Goal: Task Accomplishment & Management: Use online tool/utility

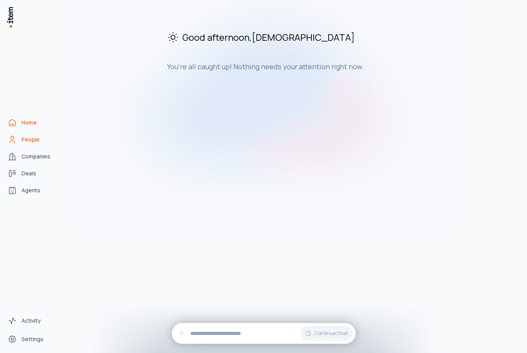
click at [29, 137] on span "People" at bounding box center [31, 140] width 18 height 8
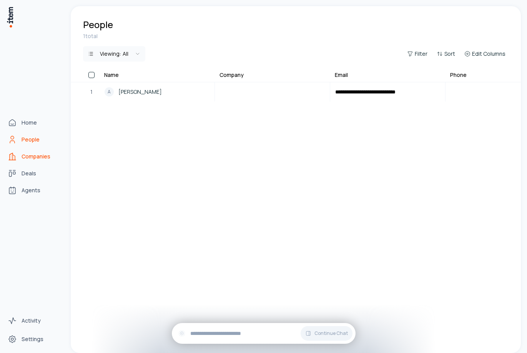
click at [30, 157] on span "Companies" at bounding box center [36, 157] width 29 height 8
click at [31, 151] on link "Companies" at bounding box center [34, 156] width 58 height 15
click at [31, 145] on link "People" at bounding box center [34, 139] width 58 height 15
click at [31, 176] on span "Deals" at bounding box center [29, 174] width 15 height 8
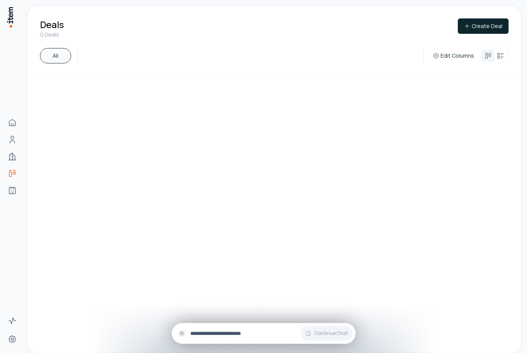
click at [230, 328] on div "Continue Chat" at bounding box center [264, 333] width 184 height 21
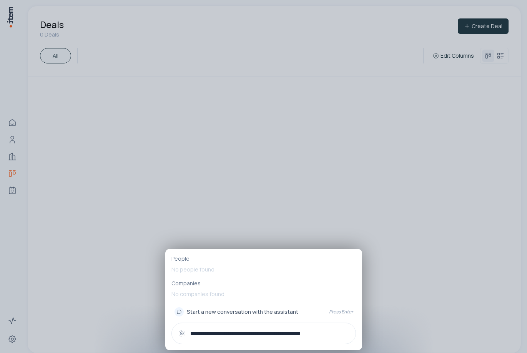
type input "**********"
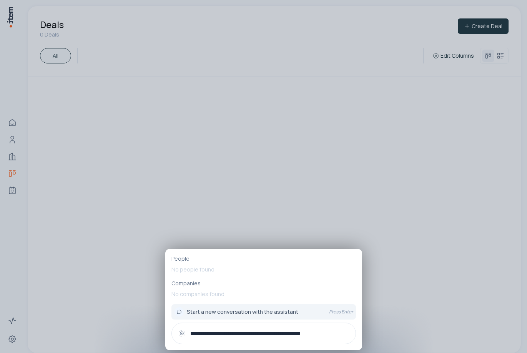
click at [333, 331] on input "**********" at bounding box center [269, 333] width 159 height 8
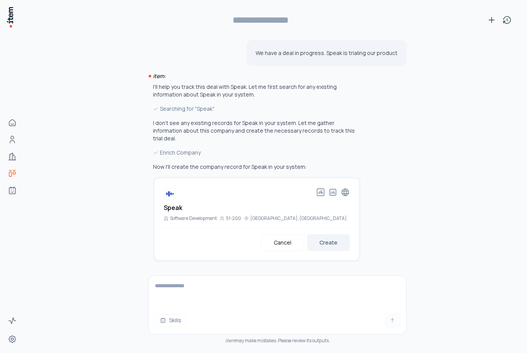
type input "**********"
click at [343, 238] on button "Create" at bounding box center [328, 242] width 43 height 17
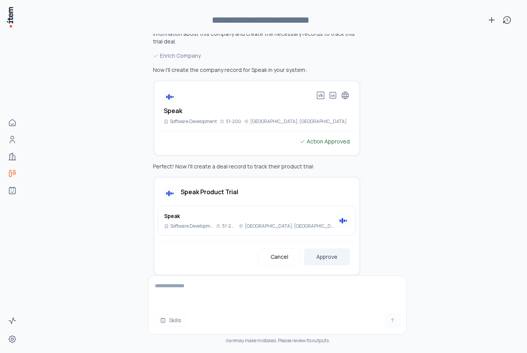
scroll to position [102, 0]
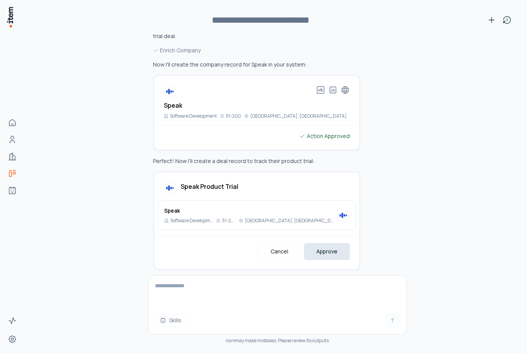
click at [326, 245] on button "Approve" at bounding box center [327, 251] width 46 height 17
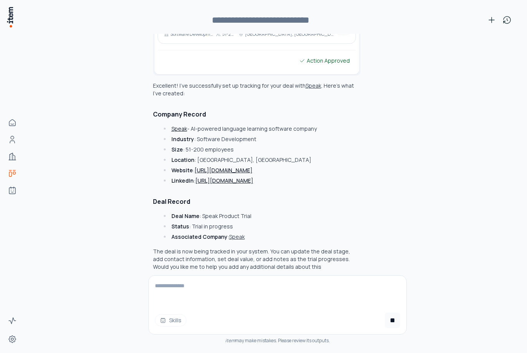
scroll to position [297, 0]
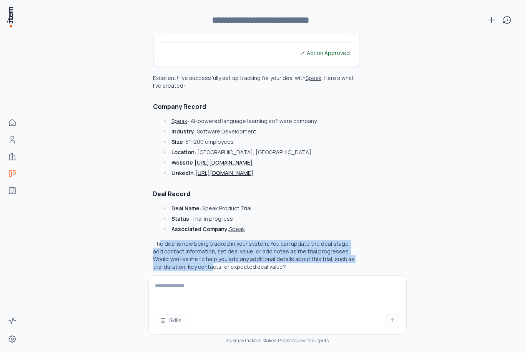
drag, startPoint x: 164, startPoint y: 247, endPoint x: 175, endPoint y: 261, distance: 17.5
click at [175, 260] on p "The deal is now being tracked in your system. You can update the deal stage, ad…" at bounding box center [257, 255] width 208 height 31
click at [175, 261] on p "The deal is now being tracked in your system. You can update the deal stage, ad…" at bounding box center [257, 255] width 208 height 31
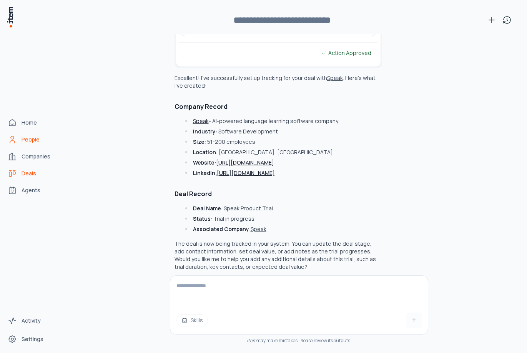
click at [15, 142] on icon "People" at bounding box center [12, 139] width 9 height 9
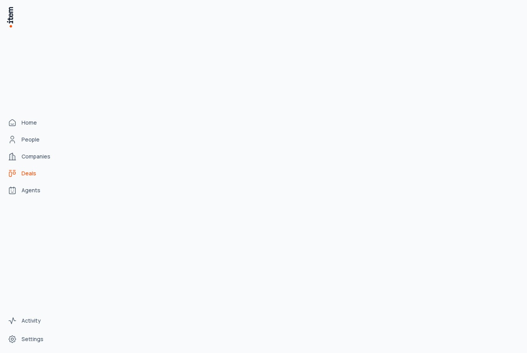
scroll to position [2961, 0]
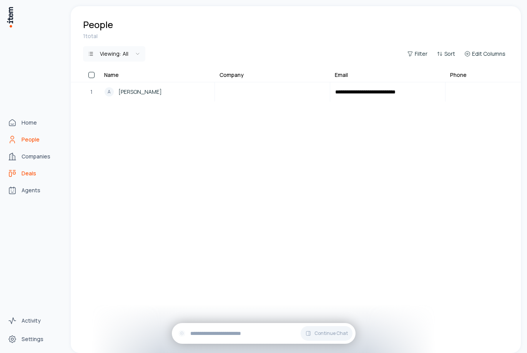
click at [30, 177] on link "Deals" at bounding box center [34, 173] width 58 height 15
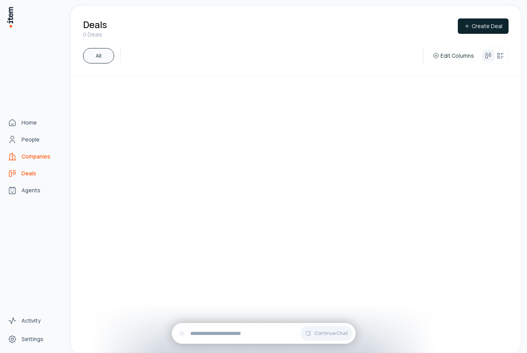
click at [31, 166] on link "Deals" at bounding box center [34, 173] width 58 height 15
click at [32, 161] on link "Companies" at bounding box center [34, 156] width 58 height 15
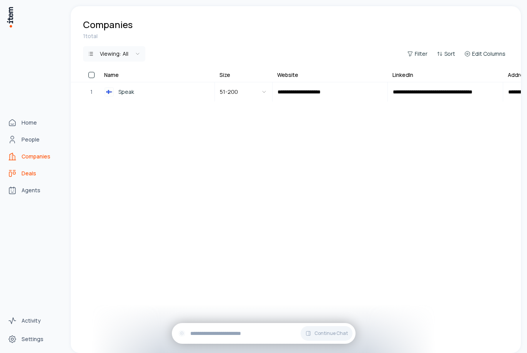
click at [27, 176] on span "Deals" at bounding box center [29, 174] width 15 height 8
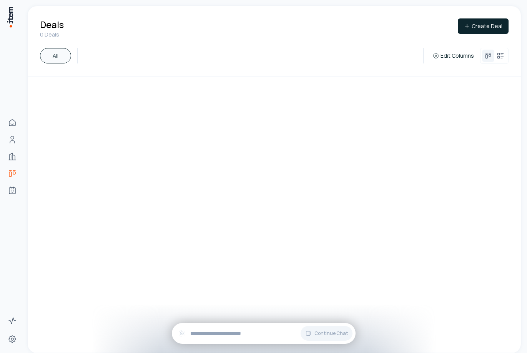
click at [56, 53] on button "All" at bounding box center [55, 55] width 31 height 15
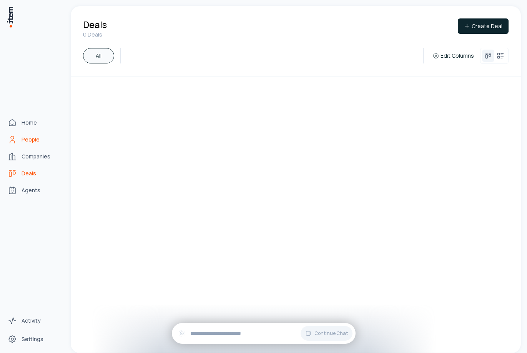
click at [23, 138] on span "People" at bounding box center [31, 140] width 18 height 8
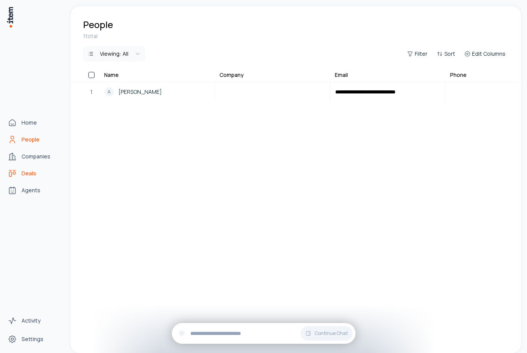
click at [26, 180] on link "Deals" at bounding box center [34, 173] width 58 height 15
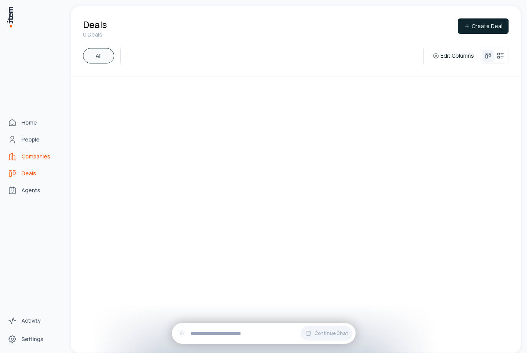
click at [32, 160] on link "Companies" at bounding box center [34, 156] width 58 height 15
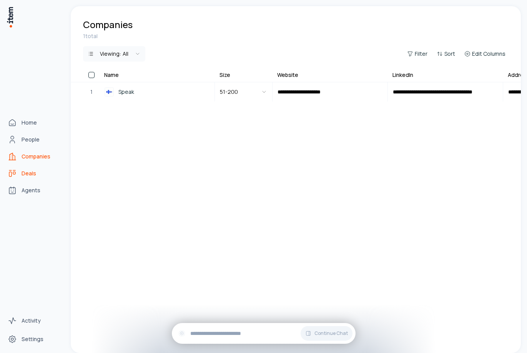
click at [26, 178] on link "Deals" at bounding box center [34, 173] width 58 height 15
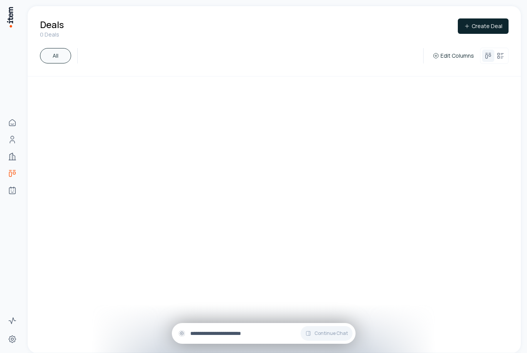
click at [260, 332] on input "text" at bounding box center [269, 333] width 159 height 8
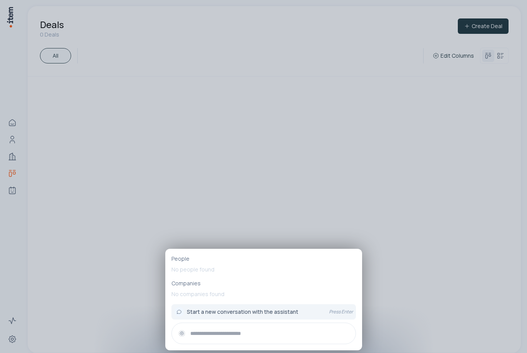
click at [121, 285] on div at bounding box center [263, 176] width 527 height 353
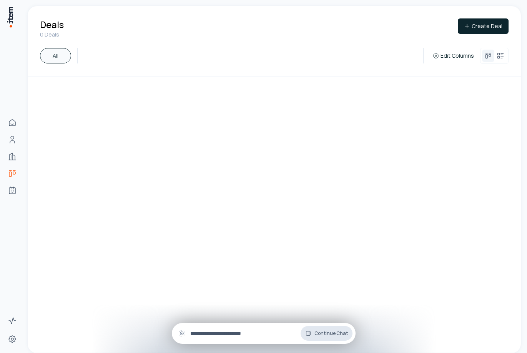
click at [329, 330] on span "Continue Chat" at bounding box center [331, 333] width 33 height 6
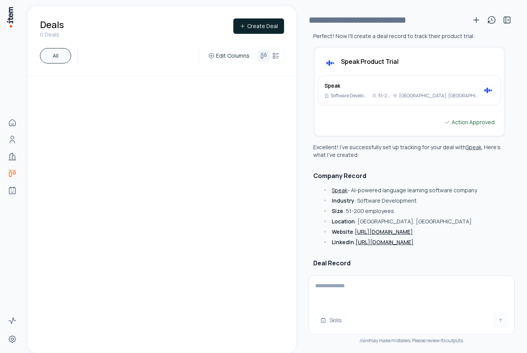
scroll to position [218, 0]
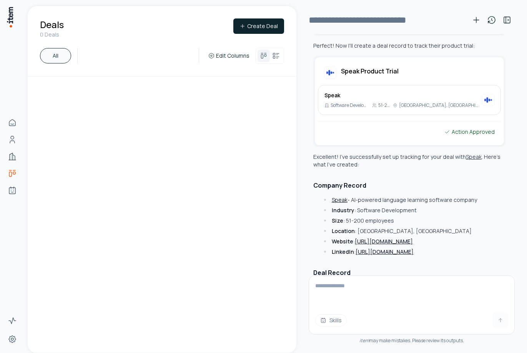
click at [205, 168] on div at bounding box center [162, 215] width 238 height 276
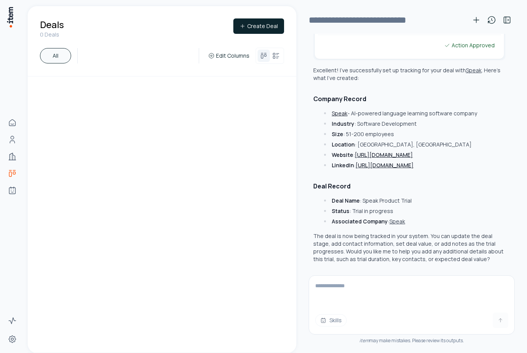
scroll to position [0, 0]
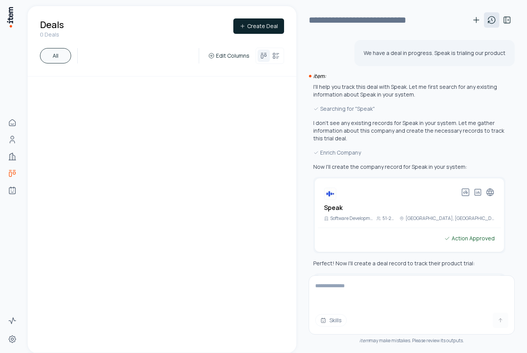
click at [495, 21] on icon at bounding box center [491, 19] width 9 height 9
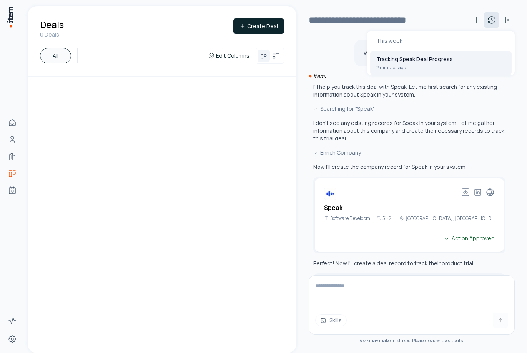
click at [495, 21] on icon at bounding box center [491, 19] width 9 height 9
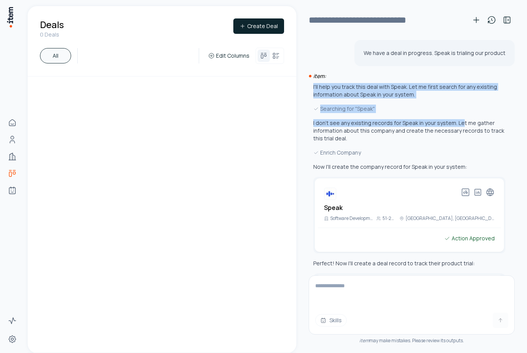
drag, startPoint x: 461, startPoint y: 107, endPoint x: 458, endPoint y: 120, distance: 13.2
click at [458, 120] on div "item: I'll help you track this deal with Speak. Let me first search for any exi…" at bounding box center [412, 325] width 206 height 507
click at [456, 119] on p "I don't see any existing records for Speak in your system. Let me gather inform…" at bounding box center [409, 130] width 192 height 23
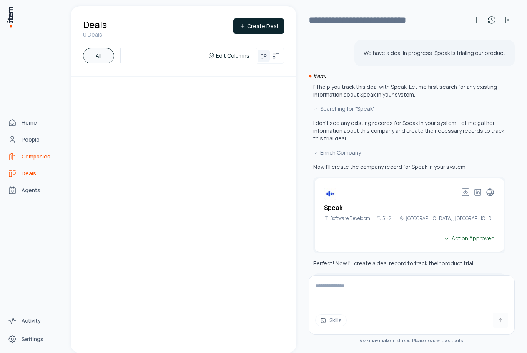
click at [19, 152] on link "Companies" at bounding box center [34, 156] width 58 height 15
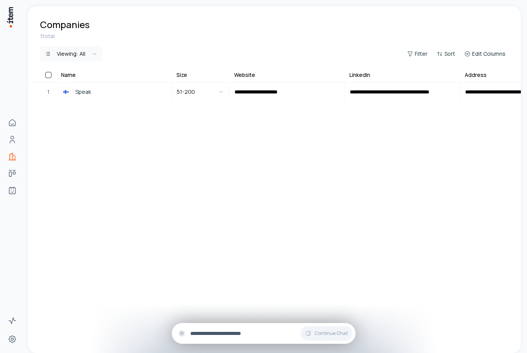
click at [255, 332] on input "text" at bounding box center [269, 333] width 159 height 8
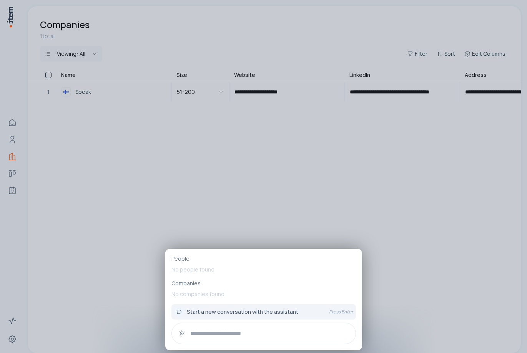
click at [77, 280] on div at bounding box center [263, 176] width 527 height 353
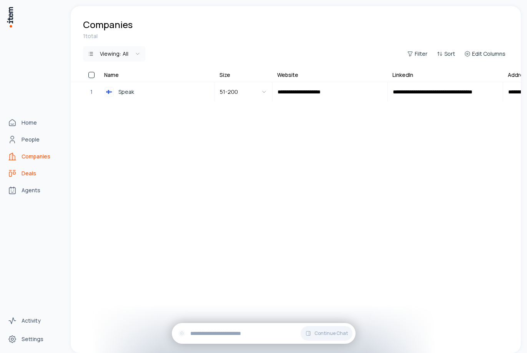
click at [14, 170] on icon "Deals" at bounding box center [14, 170] width 2 height 0
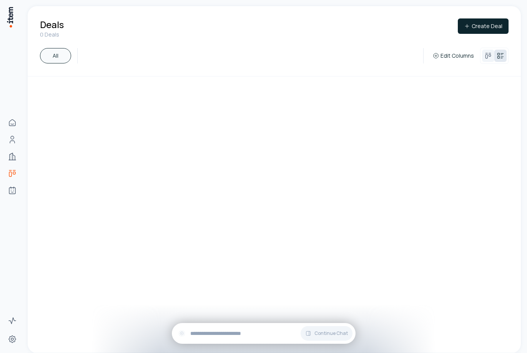
click at [498, 55] on icon at bounding box center [499, 54] width 2 height 2
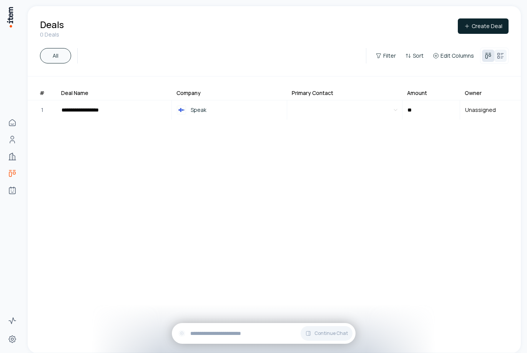
click at [488, 55] on icon at bounding box center [489, 56] width 8 height 8
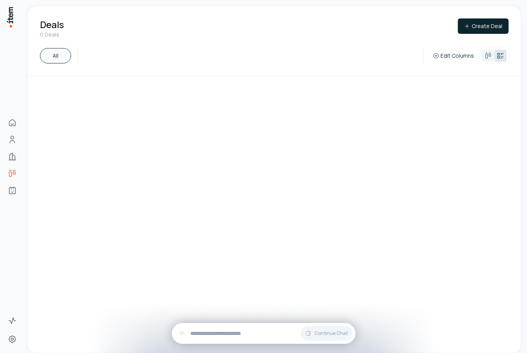
click at [505, 60] on button at bounding box center [501, 56] width 12 height 12
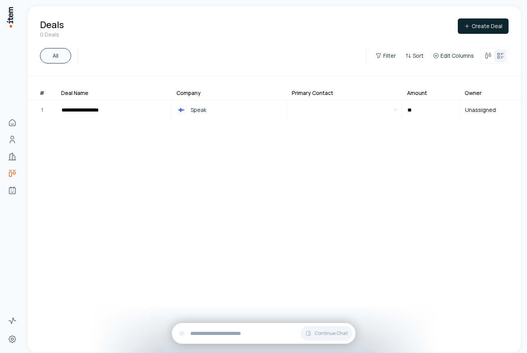
drag, startPoint x: 488, startPoint y: 245, endPoint x: 426, endPoint y: 245, distance: 61.5
click at [426, 245] on div "**********" at bounding box center [274, 221] width 493 height 264
click at [490, 57] on icon at bounding box center [489, 56] width 8 height 8
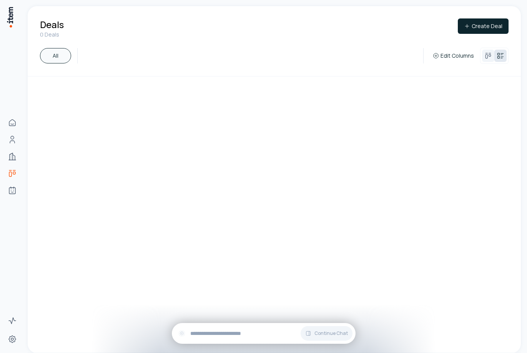
click at [500, 58] on icon at bounding box center [499, 58] width 2 height 2
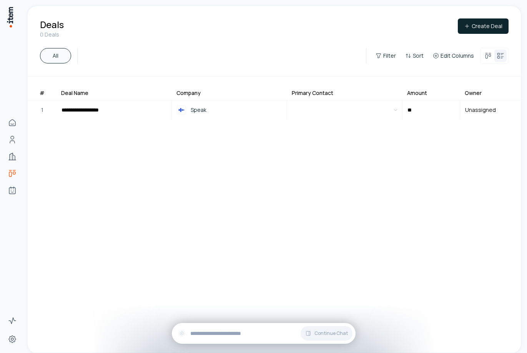
click at [340, 187] on div "**********" at bounding box center [274, 221] width 493 height 264
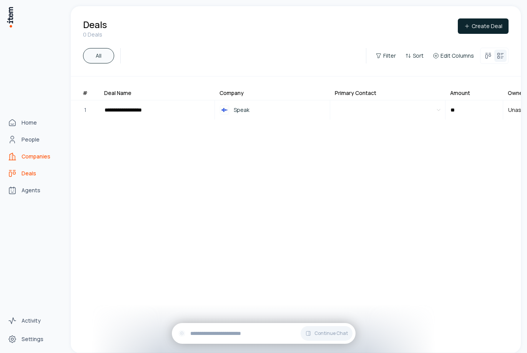
click at [16, 151] on link "Companies" at bounding box center [34, 156] width 58 height 15
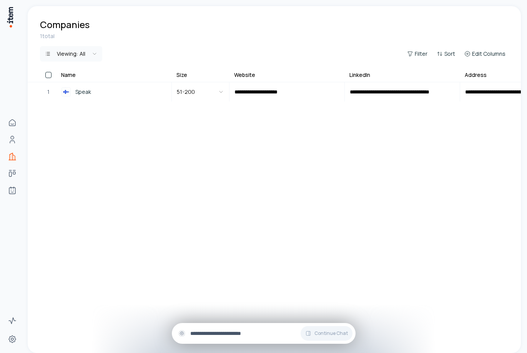
click at [221, 335] on input "text" at bounding box center [269, 333] width 159 height 8
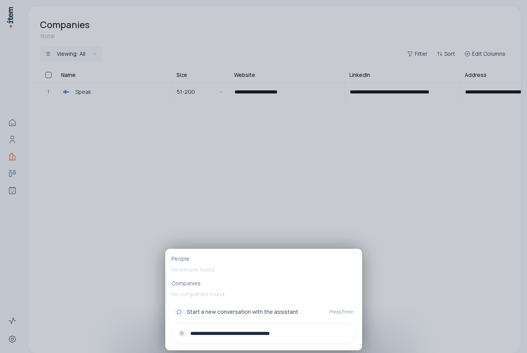
type input "**********"
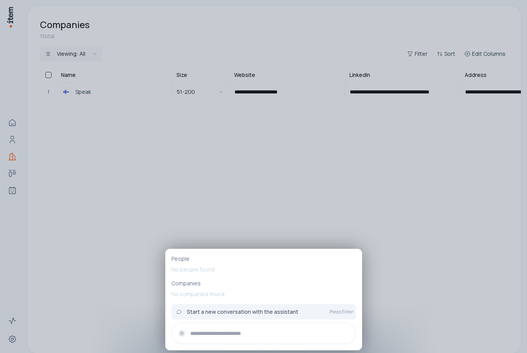
click at [177, 98] on div at bounding box center [263, 176] width 527 height 353
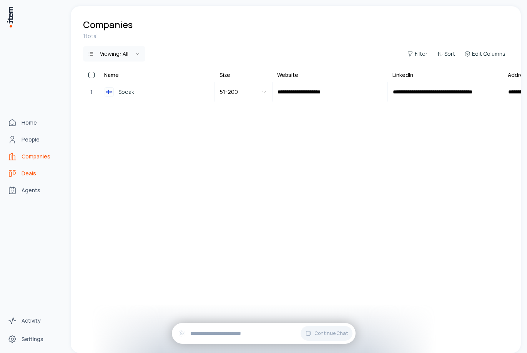
click at [10, 179] on link "Deals" at bounding box center [34, 173] width 58 height 15
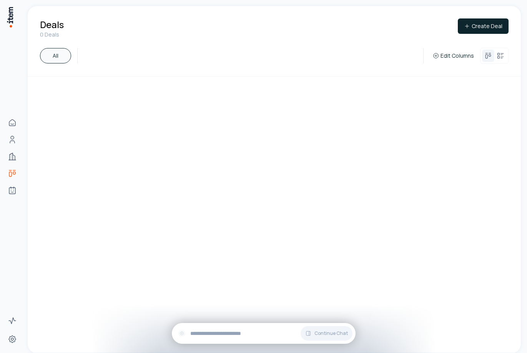
click at [146, 145] on div at bounding box center [274, 215] width 463 height 276
drag, startPoint x: 353, startPoint y: 246, endPoint x: 349, endPoint y: 245, distance: 4.2
click at [349, 245] on div at bounding box center [274, 215] width 463 height 276
drag, startPoint x: 342, startPoint y: 157, endPoint x: 280, endPoint y: 164, distance: 61.9
click at [280, 164] on div at bounding box center [274, 215] width 463 height 276
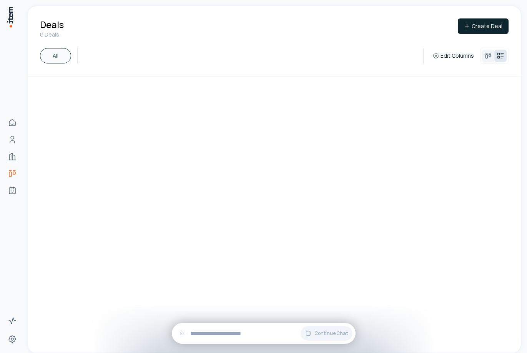
click at [503, 60] on button at bounding box center [501, 56] width 12 height 12
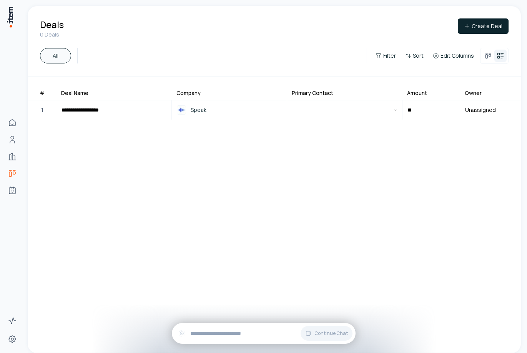
click at [503, 60] on button at bounding box center [501, 56] width 12 height 12
click at [500, 60] on button at bounding box center [501, 56] width 12 height 12
click at [502, 60] on button at bounding box center [501, 56] width 12 height 12
click at [503, 60] on button at bounding box center [501, 56] width 12 height 12
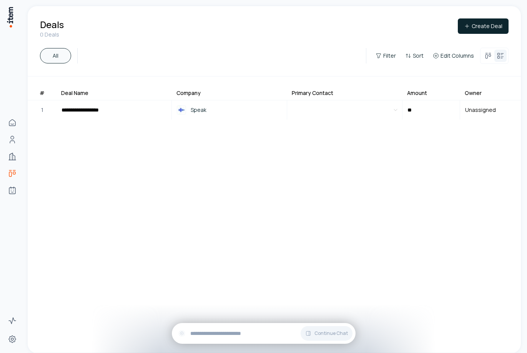
drag, startPoint x: 365, startPoint y: 265, endPoint x: 325, endPoint y: 262, distance: 39.7
click at [325, 262] on div "**********" at bounding box center [274, 221] width 493 height 264
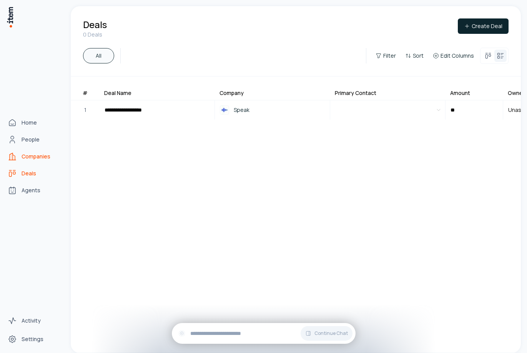
click at [20, 156] on link "Companies" at bounding box center [34, 156] width 58 height 15
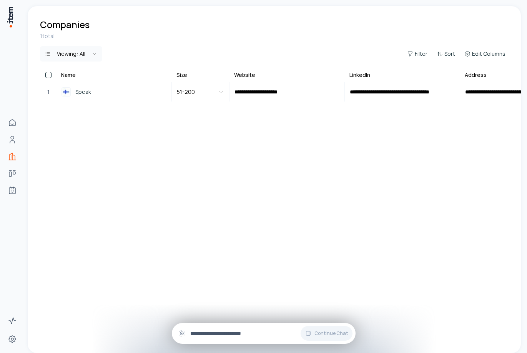
click at [240, 338] on div "Continue Chat" at bounding box center [264, 333] width 184 height 21
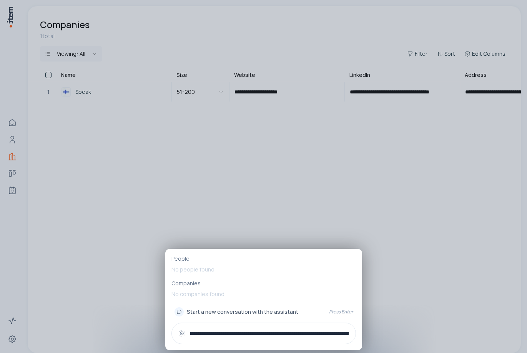
type input "**********"
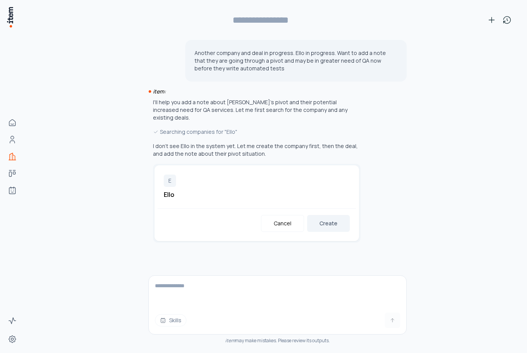
type input "**********"
click at [325, 217] on button "Create" at bounding box center [328, 223] width 43 height 17
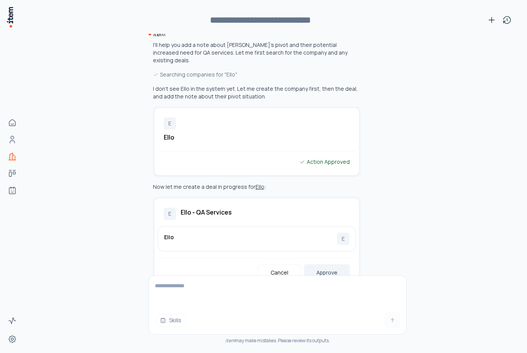
scroll to position [78, 0]
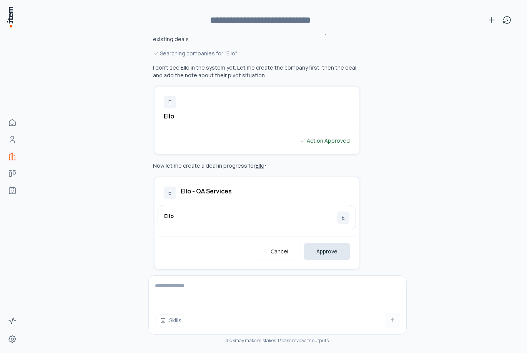
click at [333, 246] on button "Approve" at bounding box center [327, 251] width 46 height 17
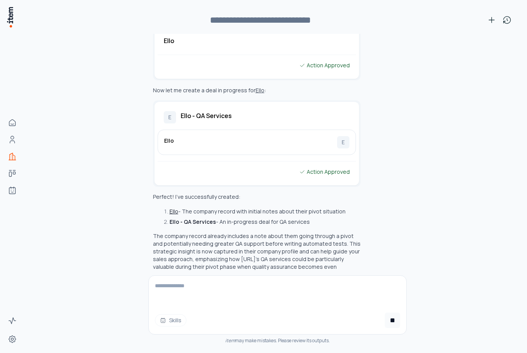
scroll to position [162, 0]
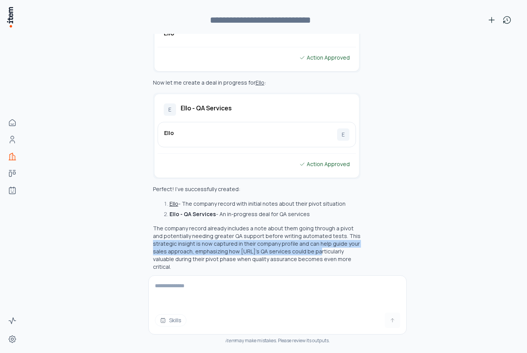
drag, startPoint x: 328, startPoint y: 232, endPoint x: 311, endPoint y: 241, distance: 19.4
click at [311, 241] on p "The company record already includes a note about them going through a pivot and…" at bounding box center [257, 248] width 208 height 46
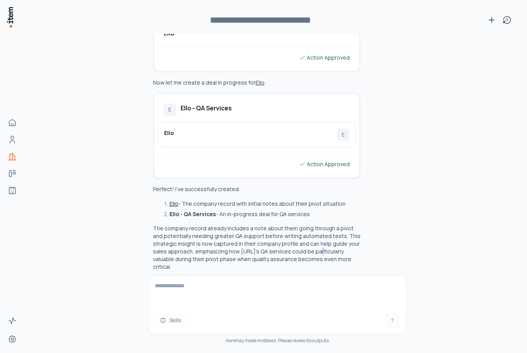
click at [310, 241] on p "The company record already includes a note about them going through a pivot and…" at bounding box center [257, 248] width 208 height 46
click at [310, 242] on p "The company record already includes a note about them going through a pivot and…" at bounding box center [257, 248] width 208 height 46
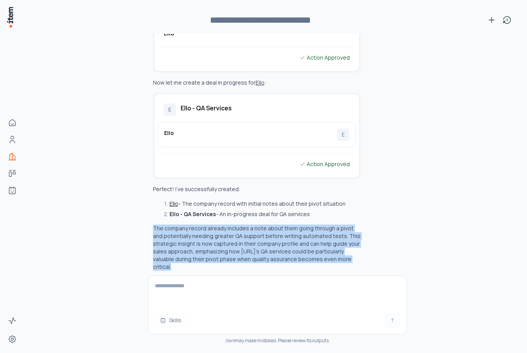
click at [310, 242] on p "The company record already includes a note about them going through a pivot and…" at bounding box center [257, 248] width 208 height 46
click at [313, 241] on p "The company record already includes a note about them going through a pivot and…" at bounding box center [257, 248] width 208 height 46
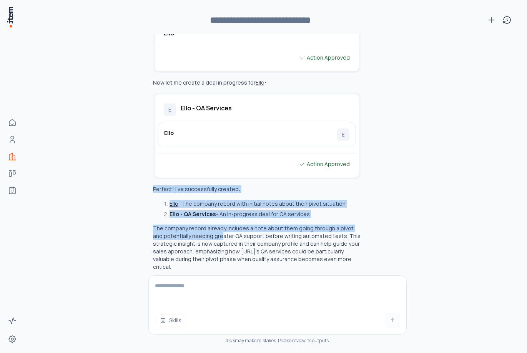
drag, startPoint x: 152, startPoint y: 185, endPoint x: 207, endPoint y: 230, distance: 70.8
click at [207, 230] on div "Another company and deal in progress. Ello in progress. Want to add a note that…" at bounding box center [277, 193] width 475 height 319
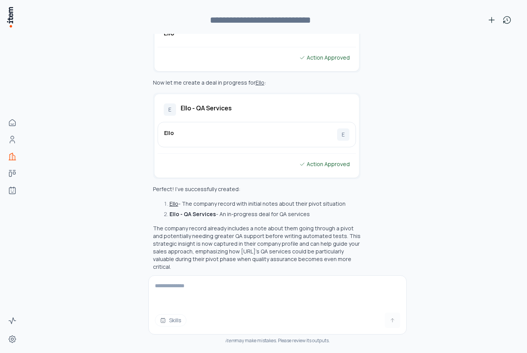
click at [207, 231] on p "The company record already includes a note about them going through a pivot and…" at bounding box center [257, 248] width 208 height 46
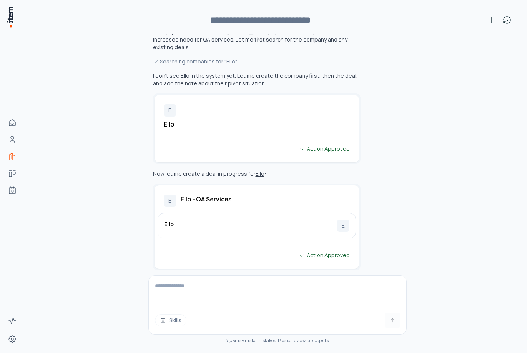
scroll to position [0, 0]
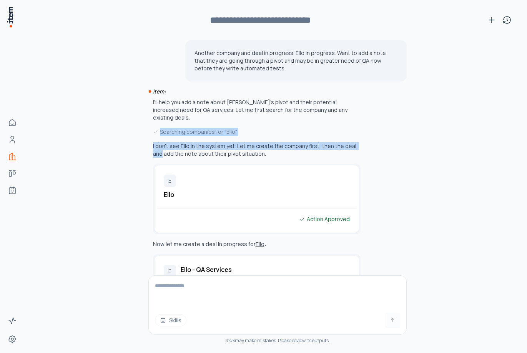
drag, startPoint x: 371, startPoint y: 121, endPoint x: 384, endPoint y: 135, distance: 19.0
click at [384, 135] on div "I'll help you add a note about Ello's pivot and their potential increased need …" at bounding box center [277, 265] width 258 height 334
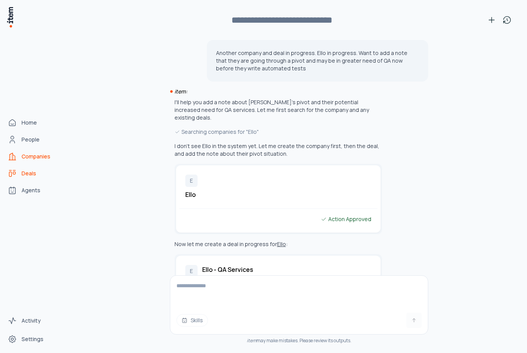
click at [22, 176] on span "Deals" at bounding box center [29, 174] width 15 height 8
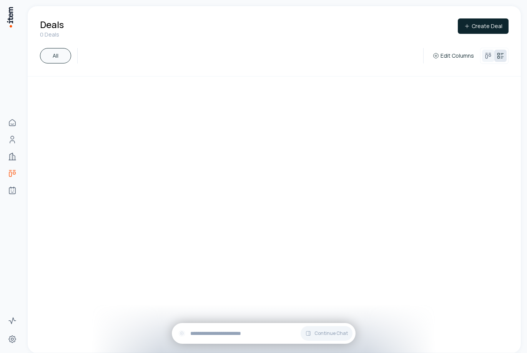
click at [499, 52] on button at bounding box center [501, 56] width 12 height 12
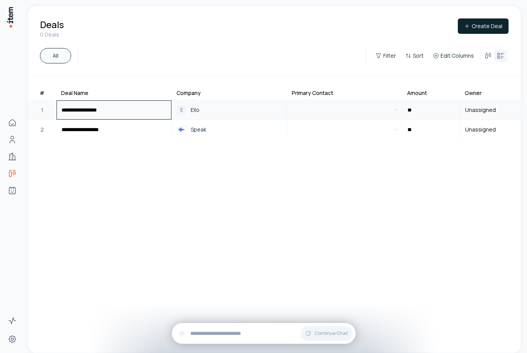
click at [93, 114] on input "**********" at bounding box center [114, 110] width 114 height 18
click at [463, 105] on span "Unassigned" at bounding box center [481, 110] width 40 height 18
drag, startPoint x: 323, startPoint y: 183, endPoint x: 280, endPoint y: 175, distance: 43.4
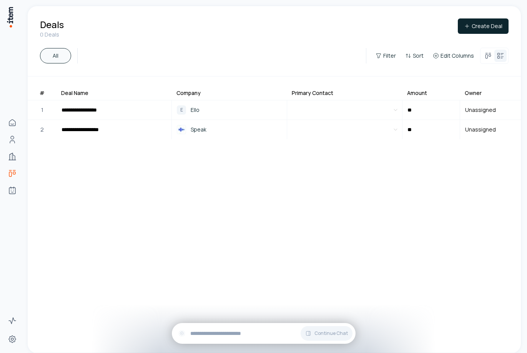
click at [324, 183] on div "**********" at bounding box center [274, 221] width 493 height 264
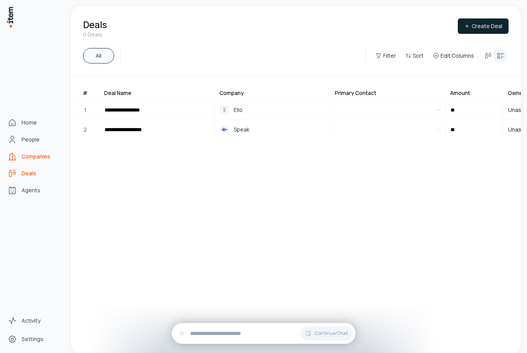
click at [22, 155] on span "Companies" at bounding box center [36, 157] width 29 height 8
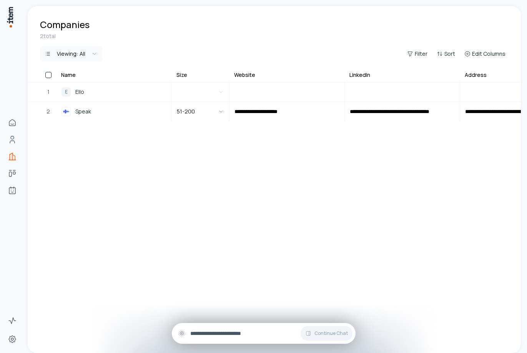
click at [215, 328] on div "Continue Chat" at bounding box center [264, 333] width 184 height 21
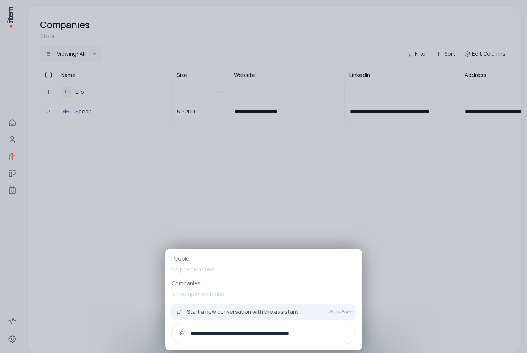
paste input "**********"
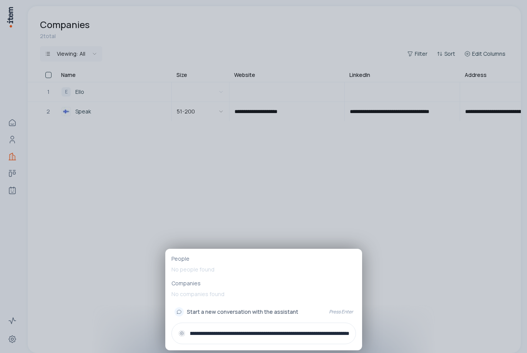
scroll to position [0, 212]
type input "**********"
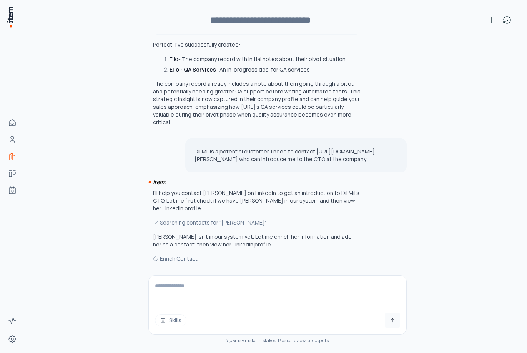
scroll to position [327, 0]
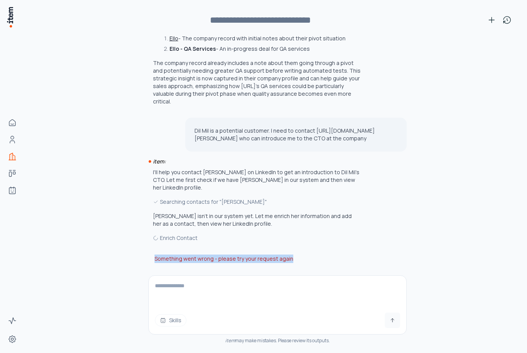
drag, startPoint x: 302, startPoint y: 261, endPoint x: 117, endPoint y: 257, distance: 185.0
click at [117, 257] on div "Another company and deal in progress. Ello in progress. Want to add a note that…" at bounding box center [277, 193] width 475 height 319
click at [177, 265] on div "Something went wrong - please try your request again" at bounding box center [277, 265] width 258 height 21
click at [176, 258] on div "Something went wrong - please try your request again" at bounding box center [277, 265] width 258 height 21
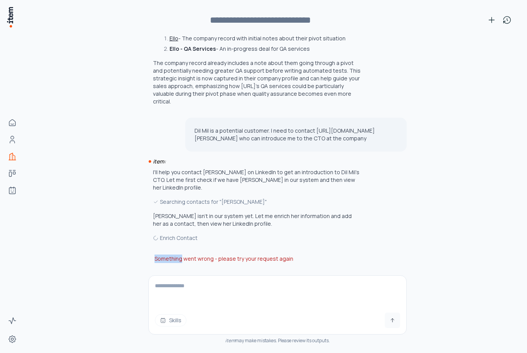
click at [176, 258] on div "Something went wrong - please try your request again" at bounding box center [277, 265] width 258 height 21
click at [205, 142] on p "Dil Mil is a potential customer. I need to contact https://www.linkedin.com/in/…" at bounding box center [296, 134] width 203 height 15
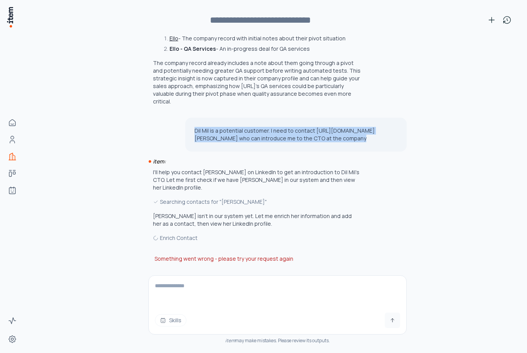
click at [206, 142] on p "Dil Mil is a potential customer. I need to contact https://www.linkedin.com/in/…" at bounding box center [296, 134] width 203 height 15
copy div "Dil Mil is a potential customer. I need to contact https://www.linkedin.com/in/…"
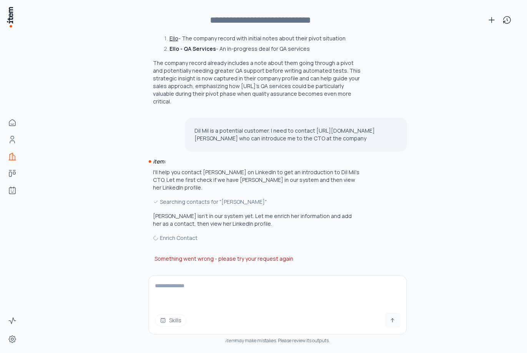
click at [231, 292] on textarea at bounding box center [278, 291] width 258 height 31
paste textarea "**********"
type textarea "**********"
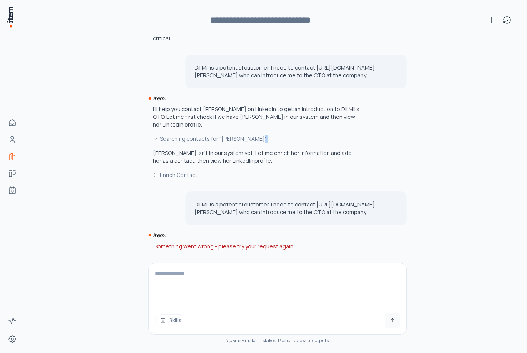
scroll to position [398, 0]
click at [211, 64] on p "Dil Mil is a potential customer. I need to contact https://www.linkedin.com/in/…" at bounding box center [296, 71] width 203 height 15
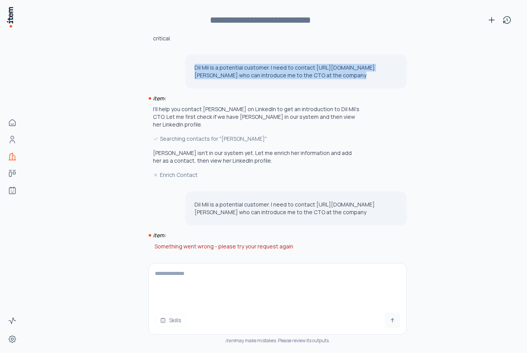
click at [211, 64] on p "Dil Mil is a potential customer. I need to contact https://www.linkedin.com/in/…" at bounding box center [296, 71] width 203 height 15
copy div "Dil Mil is a potential customer. I need to contact https://www.linkedin.com/in/…"
click at [491, 15] on icon at bounding box center [491, 19] width 9 height 9
type input "**********"
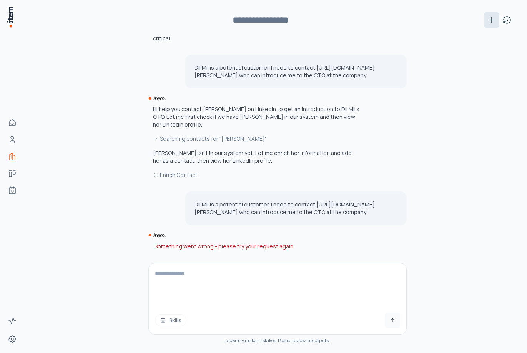
scroll to position [0, 0]
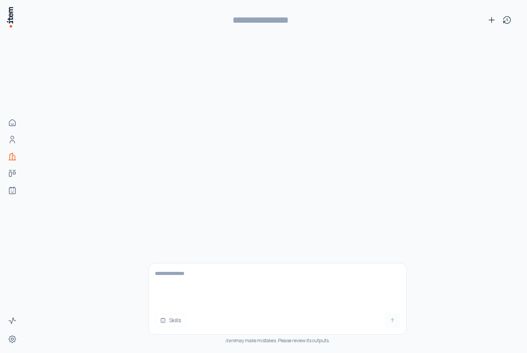
click at [224, 275] on textarea at bounding box center [278, 284] width 258 height 43
paste textarea "**********"
type textarea "**********"
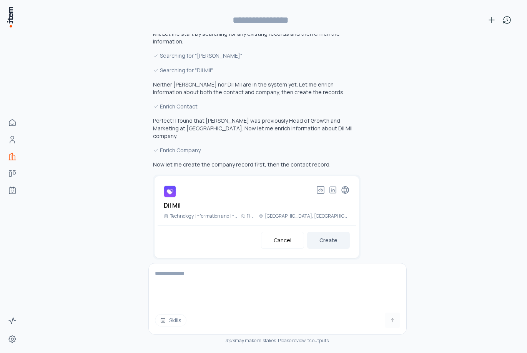
scroll to position [70, 0]
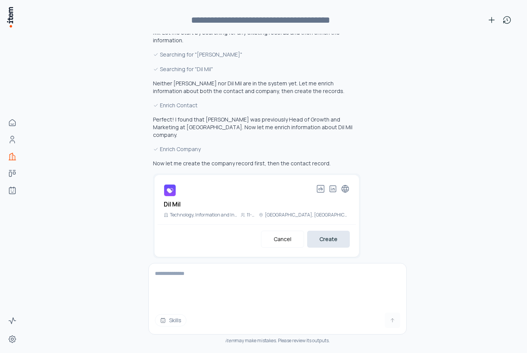
click at [326, 231] on button "Create" at bounding box center [328, 239] width 43 height 17
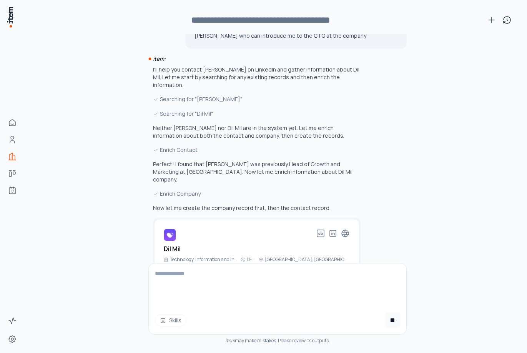
scroll to position [87, 0]
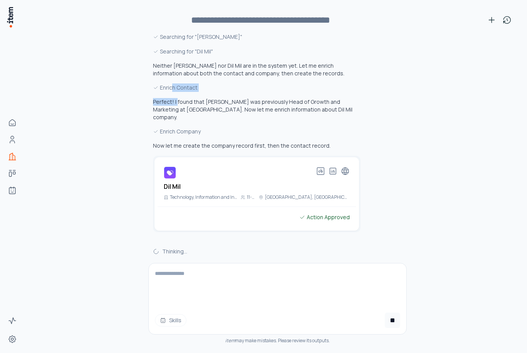
drag, startPoint x: 172, startPoint y: 99, endPoint x: 174, endPoint y: 104, distance: 5.4
click at [174, 104] on div "I'll help you contact Surabhi Todi on LinkedIn and gather information about Dil…" at bounding box center [257, 117] width 208 height 229
click at [174, 104] on p "Perfect! I found that Surabhi Todi was previously Head of Growth and Marketing …" at bounding box center [257, 109] width 208 height 23
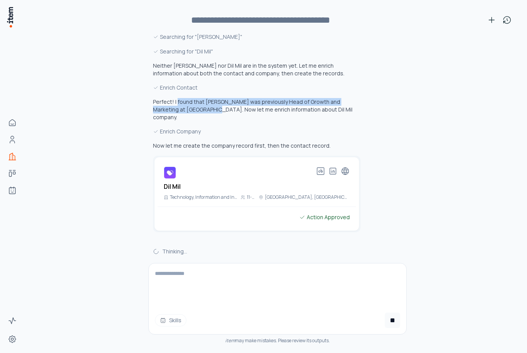
drag, startPoint x: 174, startPoint y: 105, endPoint x: 174, endPoint y: 111, distance: 6.5
click at [174, 111] on p "Perfect! I found that Surabhi Todi was previously Head of Growth and Marketing …" at bounding box center [257, 109] width 208 height 23
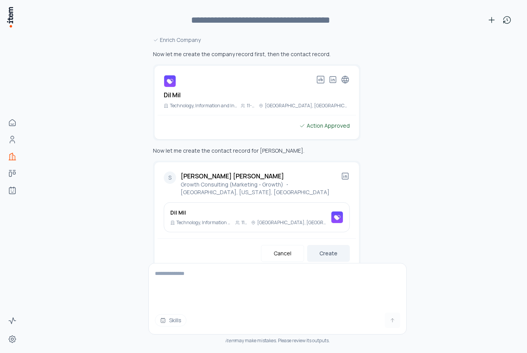
scroll to position [193, 0]
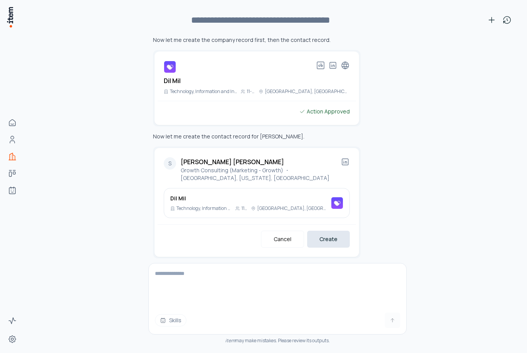
click at [325, 233] on button "Create" at bounding box center [328, 239] width 43 height 17
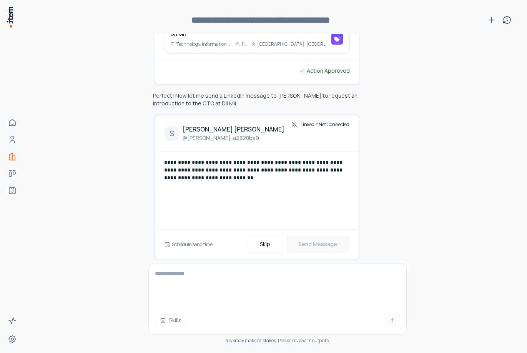
scroll to position [360, 0]
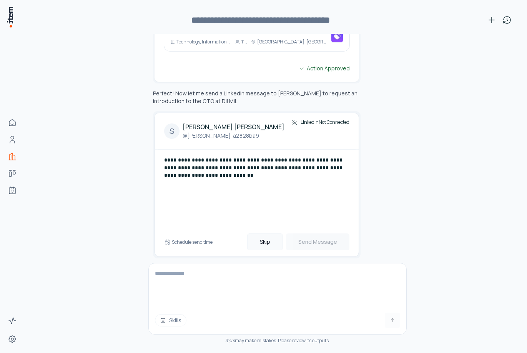
click at [259, 233] on button "Skip" at bounding box center [265, 241] width 36 height 17
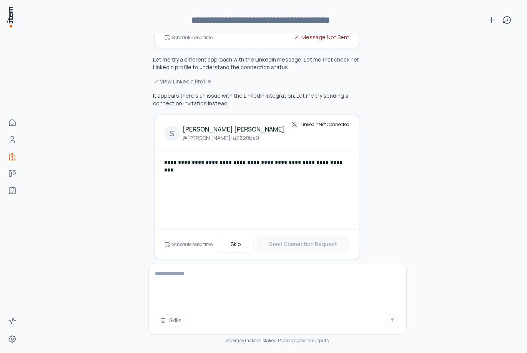
scroll to position [562, 0]
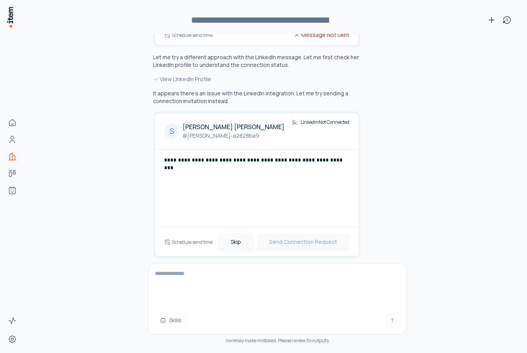
click at [234, 233] on button "Skip" at bounding box center [236, 241] width 36 height 17
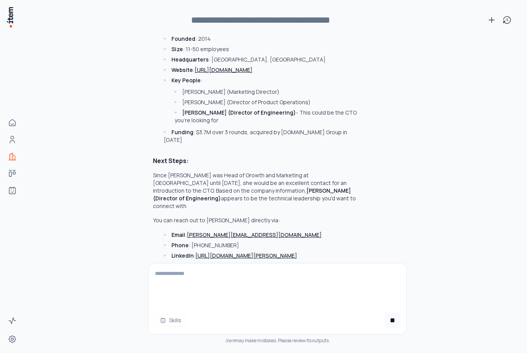
scroll to position [972, 0]
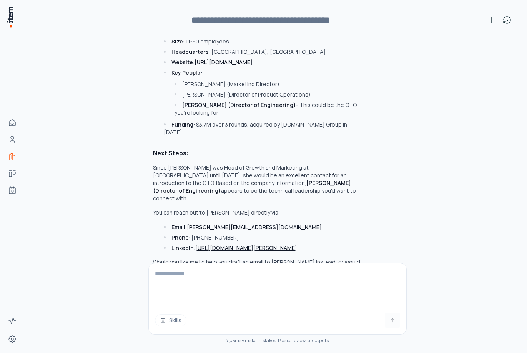
drag, startPoint x: 223, startPoint y: 249, endPoint x: 197, endPoint y: 246, distance: 26.3
click at [197, 258] on p "Would you like me to help you draft an email to Surabhi instead, or would you p…" at bounding box center [257, 265] width 208 height 15
click at [325, 258] on p "Would you like me to help you draft an email to Surabhi instead, or would you p…" at bounding box center [257, 265] width 208 height 15
drag, startPoint x: 291, startPoint y: 165, endPoint x: 295, endPoint y: 173, distance: 9.5
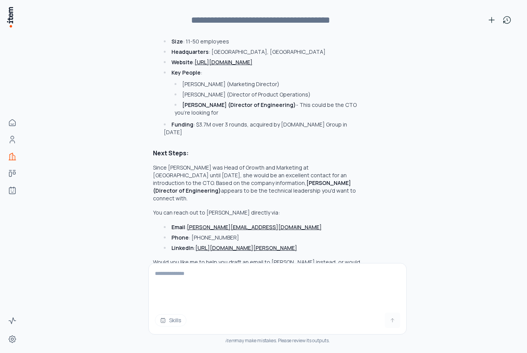
click at [295, 173] on p "Since Surabhi was Head of Growth and Marketing at Dil Mil until July 2022, she …" at bounding box center [257, 183] width 208 height 38
click at [295, 174] on p "Since Surabhi was Head of Growth and Marketing at Dil Mil until July 2022, she …" at bounding box center [257, 183] width 208 height 38
drag, startPoint x: 273, startPoint y: 117, endPoint x: 301, endPoint y: 117, distance: 27.7
click at [301, 121] on li "Funding : $3.7M over 3 rounds, acquired by Dating.com Group in 2019" at bounding box center [261, 128] width 199 height 15
copy li "Dating.com"
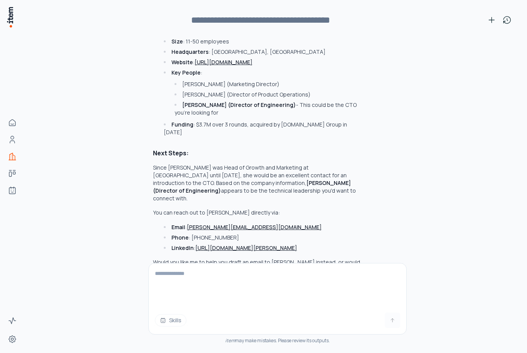
click at [157, 70] on ul "Industry : Technology, Information and Internet Founded : 2014 Size : 11-50 emp…" at bounding box center [257, 76] width 208 height 119
click at [184, 279] on textarea at bounding box center [278, 284] width 258 height 43
click at [495, 21] on icon at bounding box center [491, 19] width 9 height 9
type input "**********"
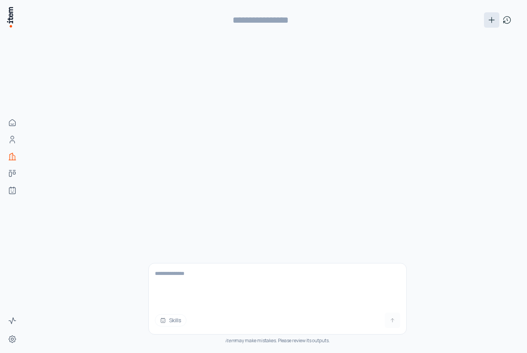
scroll to position [0, 0]
click at [200, 271] on textarea at bounding box center [278, 284] width 258 height 43
click at [205, 293] on textarea "**********" at bounding box center [278, 291] width 258 height 31
click at [200, 288] on textarea "**********" at bounding box center [278, 291] width 258 height 31
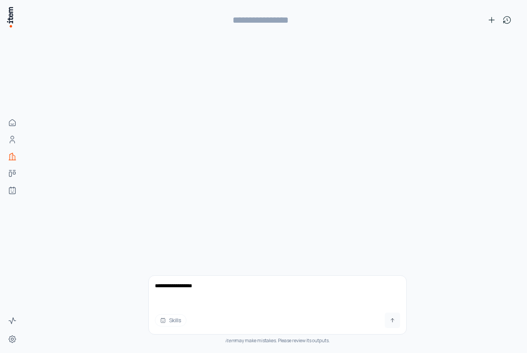
click at [200, 287] on textarea "**********" at bounding box center [278, 291] width 258 height 31
paste textarea "**********"
type textarea "**********"
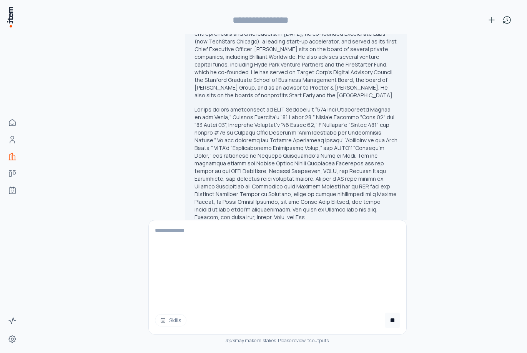
scroll to position [239, 0]
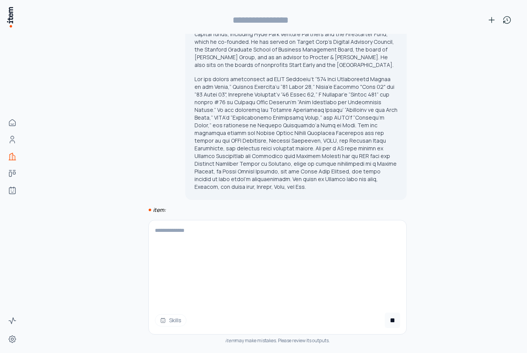
click at [231, 99] on p at bounding box center [296, 132] width 203 height 115
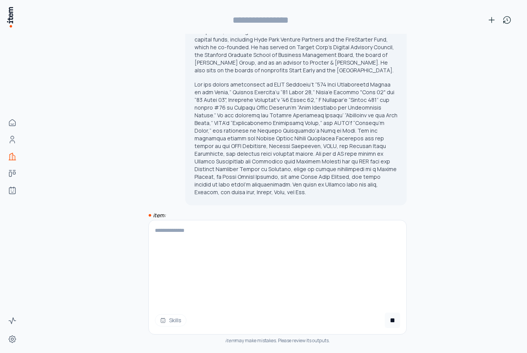
click at [198, 92] on p at bounding box center [296, 138] width 203 height 115
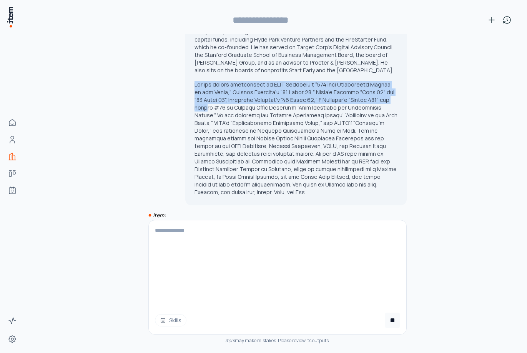
drag, startPoint x: 195, startPoint y: 75, endPoint x: 202, endPoint y: 91, distance: 17.0
click at [202, 91] on div "What are all of the mobile apps in this bio: Sam Yagan serves as Co-Founder and…" at bounding box center [296, 5] width 222 height 399
click at [202, 91] on p at bounding box center [296, 138] width 203 height 115
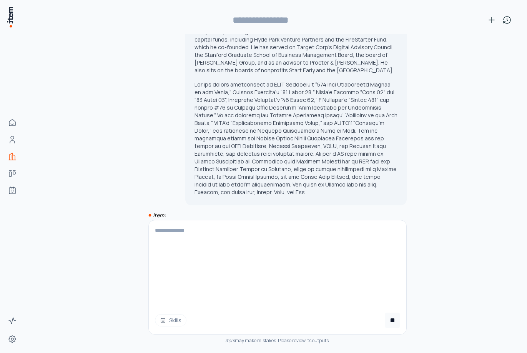
click at [200, 91] on p at bounding box center [296, 138] width 203 height 115
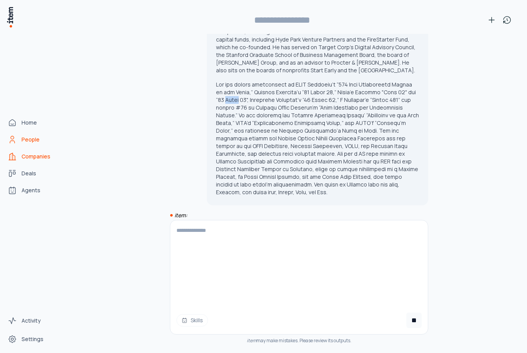
click at [11, 140] on icon "People" at bounding box center [12, 139] width 9 height 9
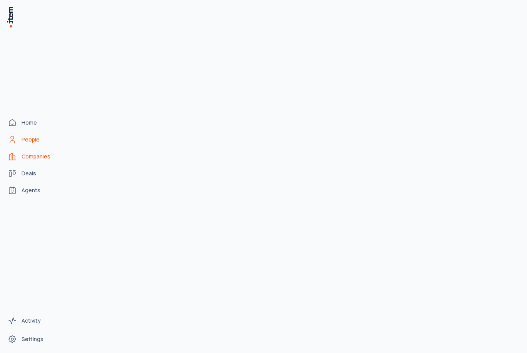
scroll to position [970, 0]
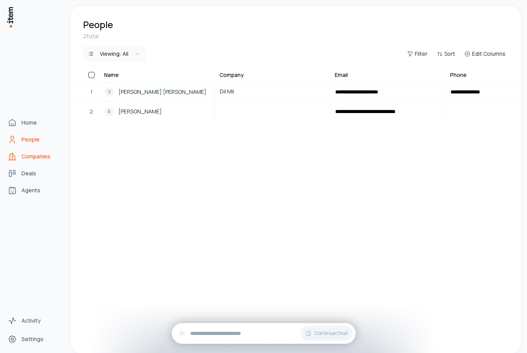
click at [29, 153] on span "Companies" at bounding box center [36, 157] width 29 height 8
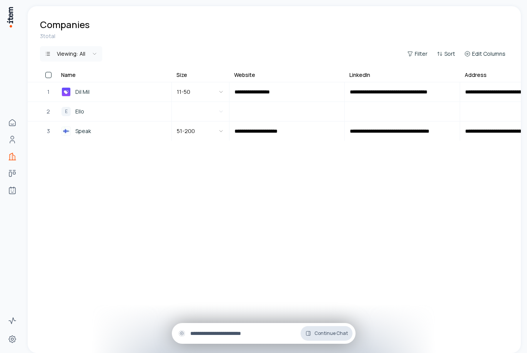
click at [339, 335] on span "Continue Chat" at bounding box center [331, 333] width 33 height 6
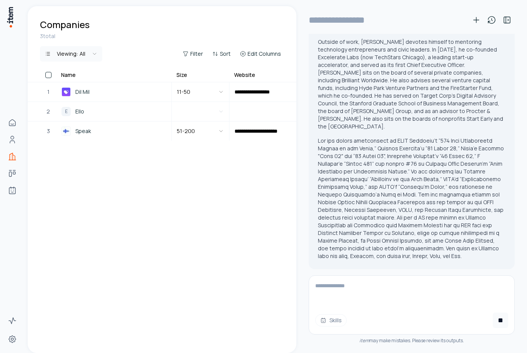
scroll to position [217, 0]
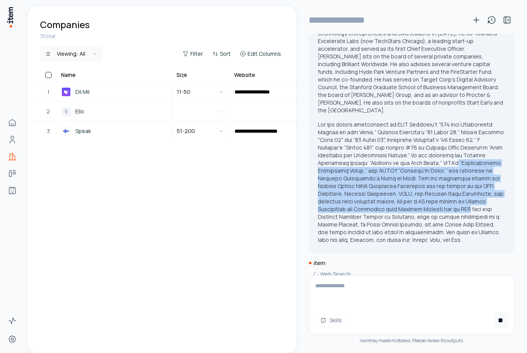
drag, startPoint x: 427, startPoint y: 147, endPoint x: 426, endPoint y: 198, distance: 50.8
click at [427, 198] on p at bounding box center [412, 182] width 188 height 123
click at [426, 198] on p at bounding box center [412, 182] width 188 height 123
click at [403, 201] on p at bounding box center [412, 182] width 188 height 123
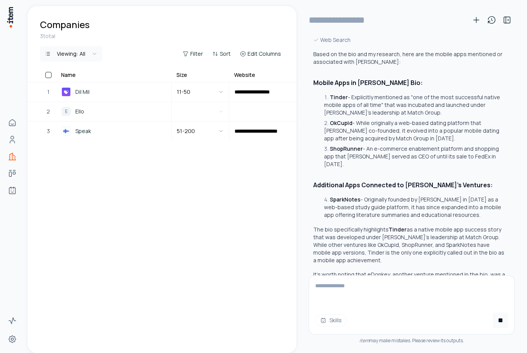
scroll to position [459, 0]
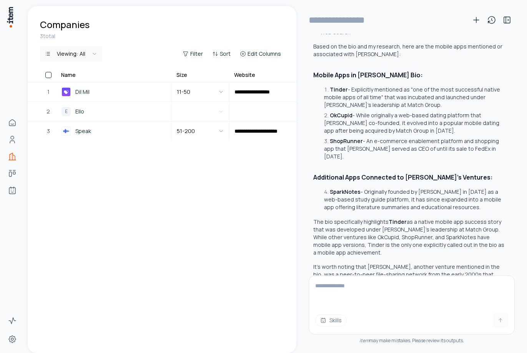
type input "**********"
type textarea "**********"
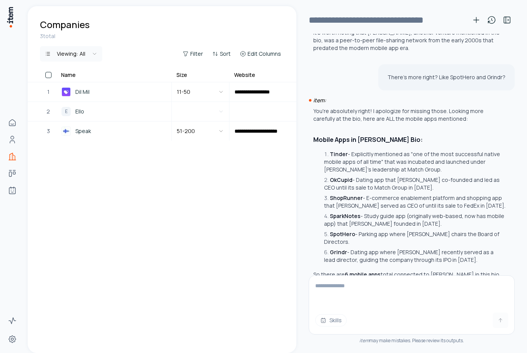
scroll to position [701, 0]
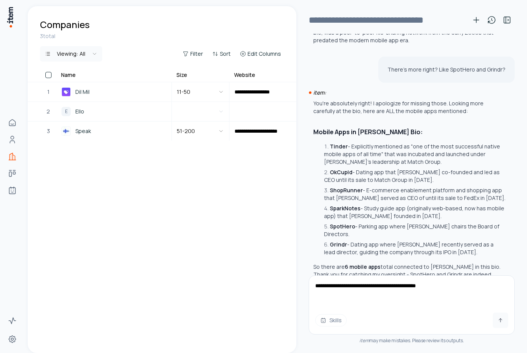
type textarea "**********"
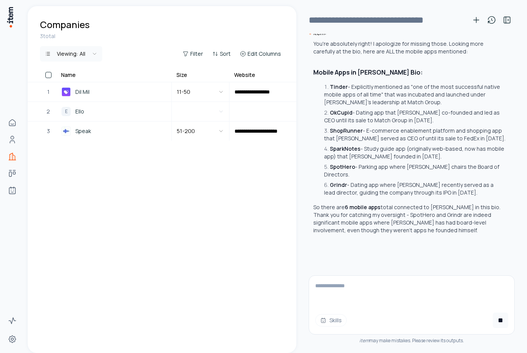
scroll to position [770, 0]
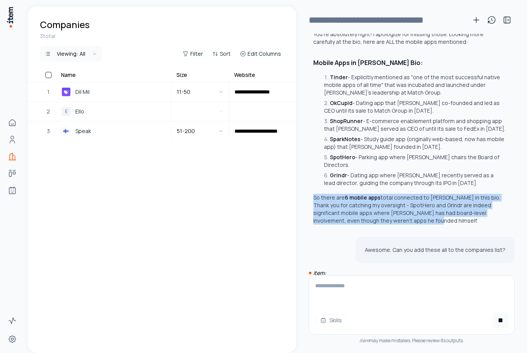
drag, startPoint x: 443, startPoint y: 152, endPoint x: 457, endPoint y: 188, distance: 38.7
click at [457, 188] on div "You're absolutely right! I apologize for missing those. Looking more carefully …" at bounding box center [409, 127] width 192 height 194
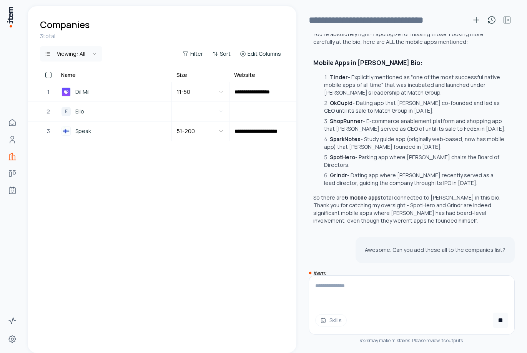
click at [457, 194] on p "So there are 6 mobile apps total connected to Sam Yagan in this bio. Thank you …" at bounding box center [409, 209] width 192 height 31
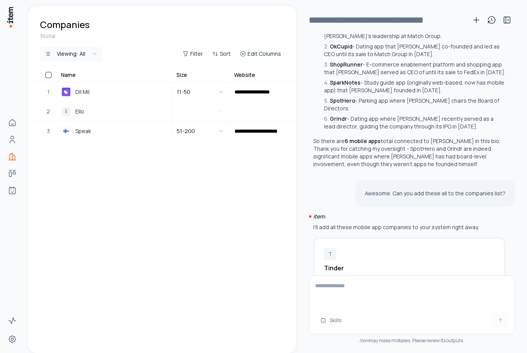
scroll to position [855, 0]
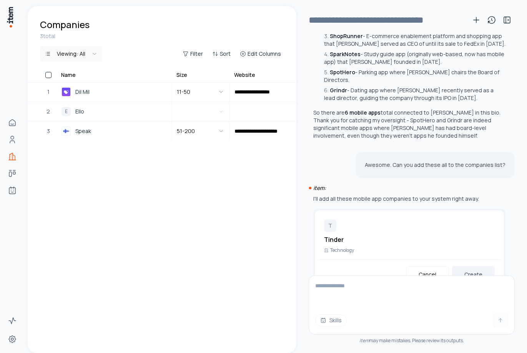
click at [487, 266] on button "Create" at bounding box center [473, 274] width 43 height 17
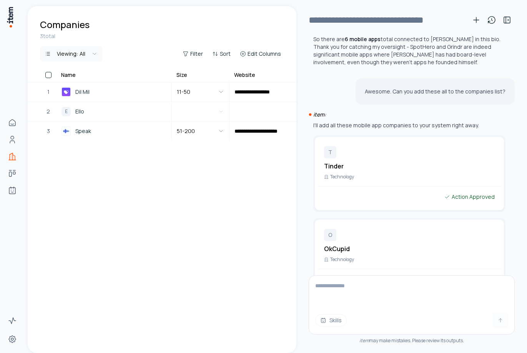
scroll to position [938, 0]
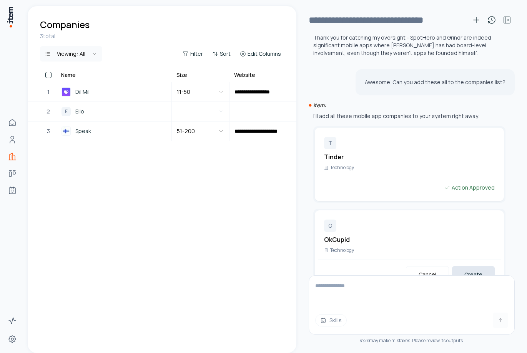
click at [472, 266] on button "Create" at bounding box center [473, 274] width 43 height 17
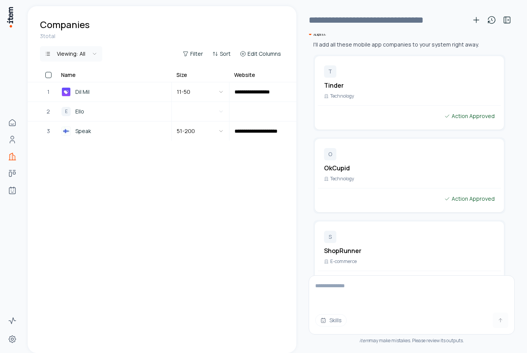
scroll to position [1020, 0]
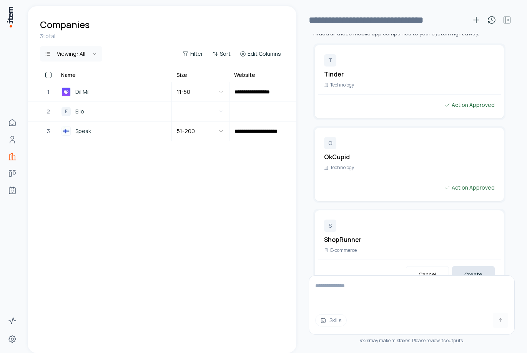
click at [472, 266] on button "Create" at bounding box center [473, 274] width 43 height 17
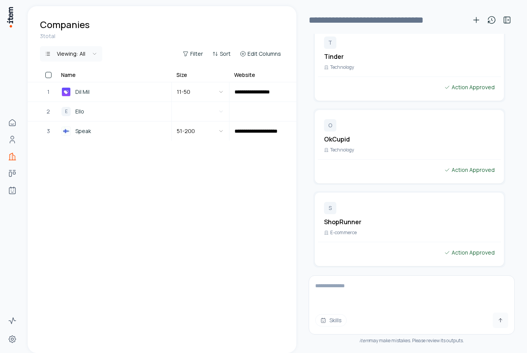
scroll to position [1033, 0]
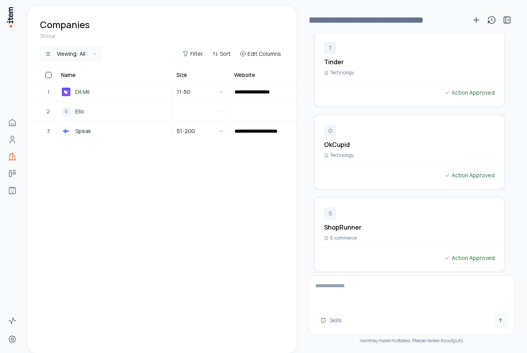
click at [386, 285] on div "Something went wrong - please try your request again" at bounding box center [412, 295] width 206 height 21
click at [377, 298] on textarea at bounding box center [409, 291] width 200 height 31
type textarea "**********"
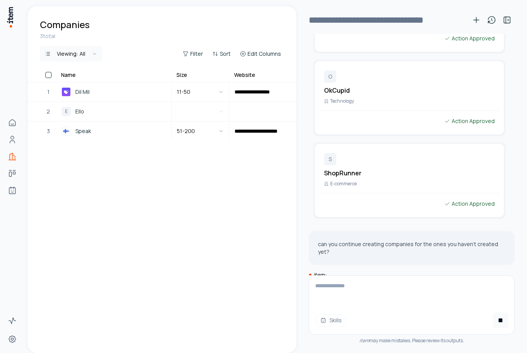
scroll to position [1089, 0]
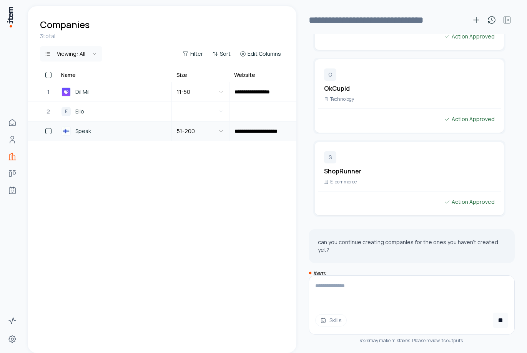
click at [162, 137] on link "Speak" at bounding box center [114, 131] width 114 height 18
click at [120, 125] on link "Speak" at bounding box center [114, 131] width 114 height 18
click at [114, 127] on div "Speak" at bounding box center [114, 131] width 105 height 9
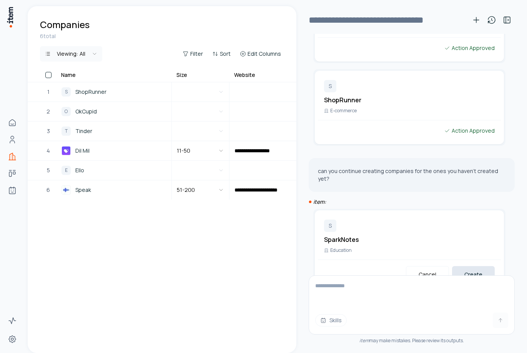
click at [453, 266] on button "Create" at bounding box center [473, 274] width 43 height 17
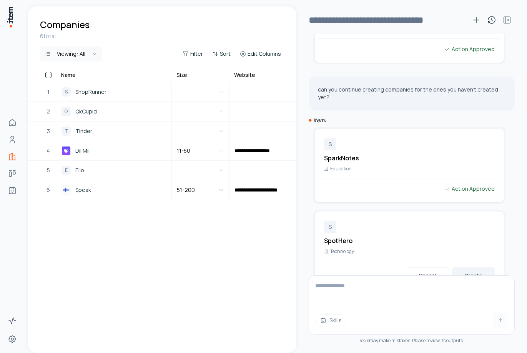
scroll to position [1243, 0]
click at [473, 266] on button "Create" at bounding box center [473, 274] width 43 height 17
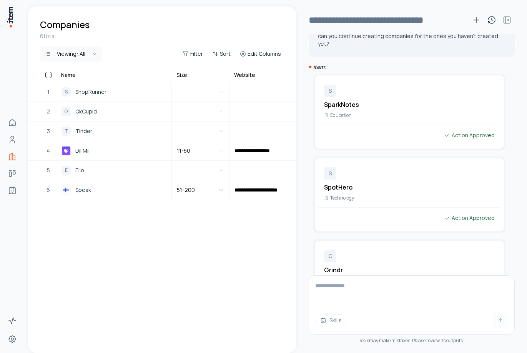
scroll to position [1325, 0]
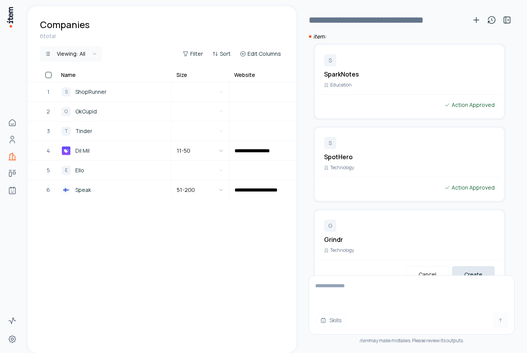
click at [481, 266] on button "Create" at bounding box center [473, 274] width 43 height 17
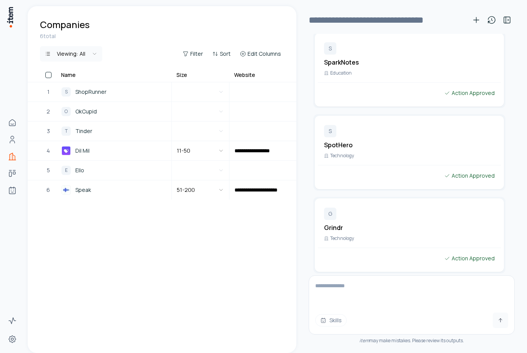
scroll to position [1338, 0]
click at [409, 291] on textarea at bounding box center [409, 291] width 200 height 31
type textarea "**********"
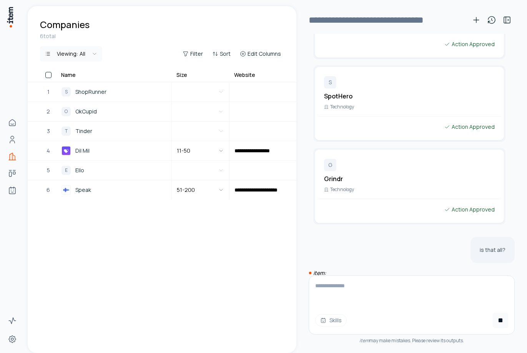
scroll to position [1381, 0]
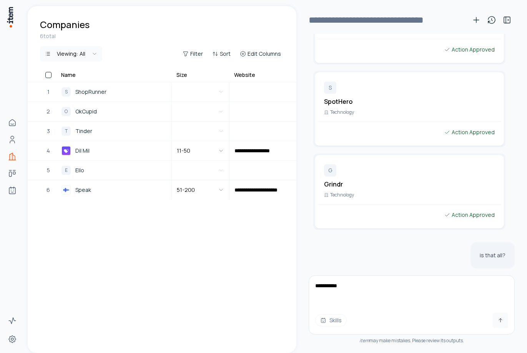
type textarea "**********"
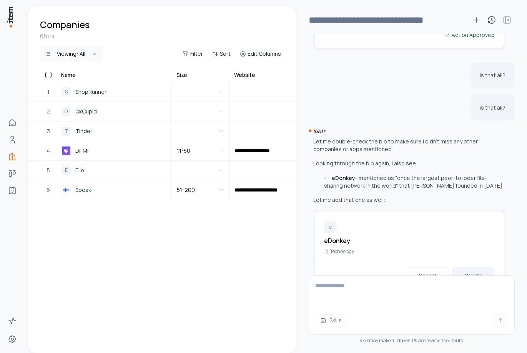
scroll to position [1562, 0]
click at [425, 266] on button "Cancel" at bounding box center [427, 274] width 43 height 17
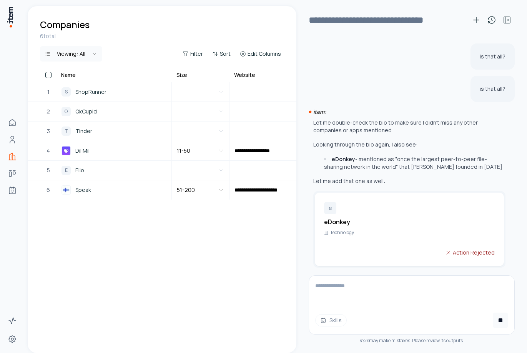
scroll to position [1574, 0]
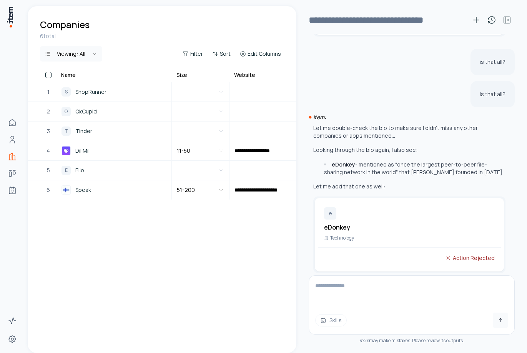
click at [345, 285] on div "Something went wrong - please try your request again" at bounding box center [412, 295] width 206 height 21
drag, startPoint x: 351, startPoint y: 181, endPoint x: 377, endPoint y: 260, distance: 82.9
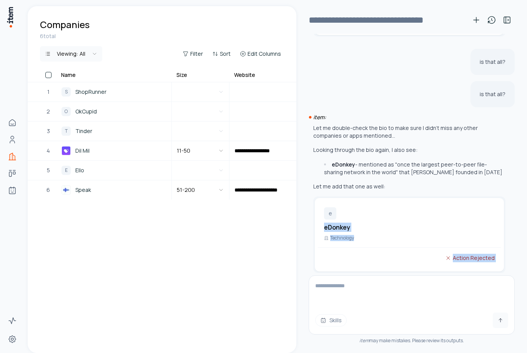
click at [377, 285] on div "Something went wrong - please try your request again" at bounding box center [412, 295] width 206 height 21
click at [358, 297] on textarea at bounding box center [409, 291] width 200 height 31
click at [440, 292] on textarea "**********" at bounding box center [409, 291] width 200 height 31
click at [441, 290] on textarea "**********" at bounding box center [409, 291] width 200 height 31
click at [439, 289] on textarea "**********" at bounding box center [409, 291] width 200 height 31
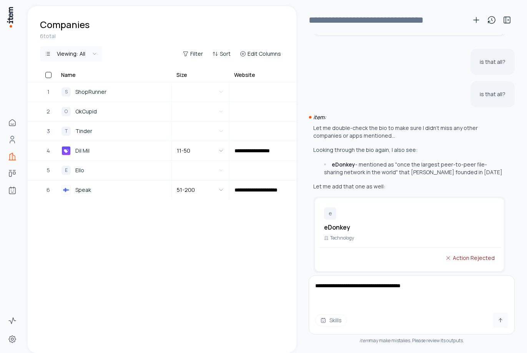
click at [445, 286] on textarea "**********" at bounding box center [409, 291] width 200 height 31
click at [468, 285] on textarea "**********" at bounding box center [409, 291] width 200 height 31
click at [468, 286] on textarea "**********" at bounding box center [409, 291] width 200 height 31
drag, startPoint x: 441, startPoint y: 290, endPoint x: 268, endPoint y: 267, distance: 173.9
click at [268, 267] on div "**********" at bounding box center [278, 179] width 500 height 347
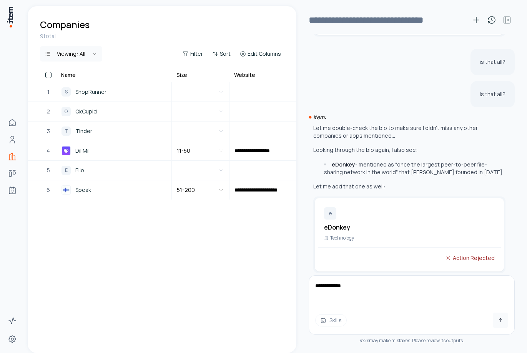
paste textarea "**********"
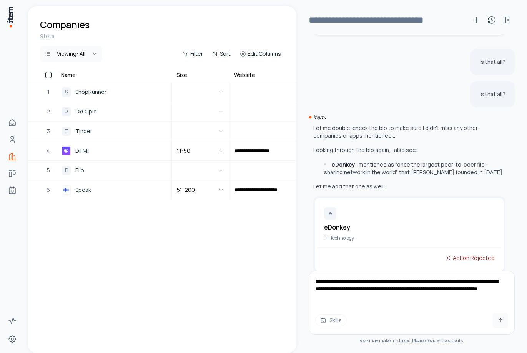
type textarea "**********"
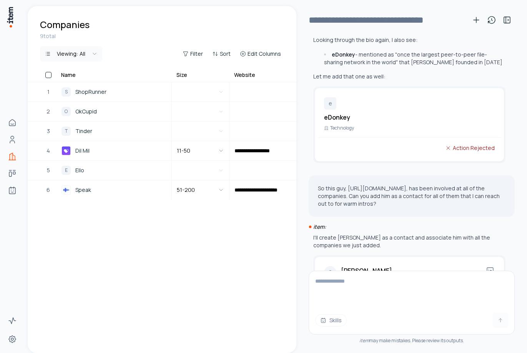
scroll to position [1718, 0]
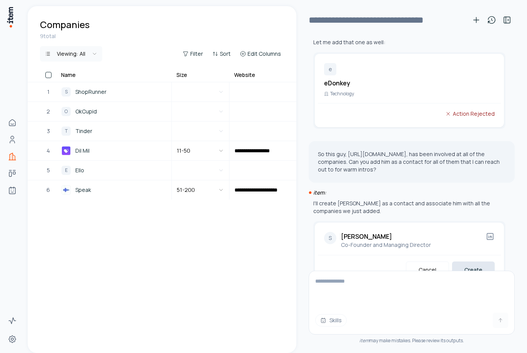
click at [454, 262] on button "Create" at bounding box center [473, 270] width 43 height 17
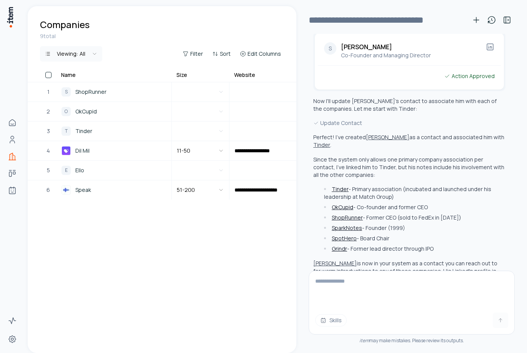
scroll to position [1908, 0]
click at [414, 156] on p "Since the system only allows one primary company association per contact, I've …" at bounding box center [409, 167] width 192 height 23
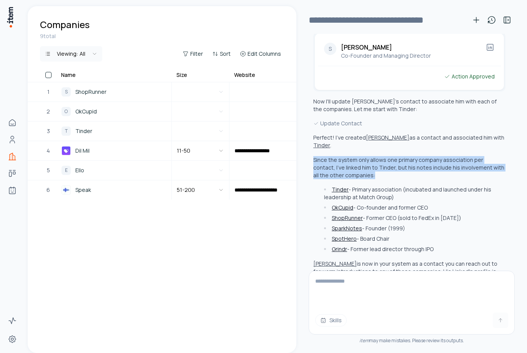
click at [414, 156] on p "Since the system only allows one primary company association per contact, I've …" at bounding box center [409, 167] width 192 height 23
copy div "Since the system only allows one primary company association per contact, I've …"
click at [78, 132] on span "Tinder" at bounding box center [83, 131] width 17 height 8
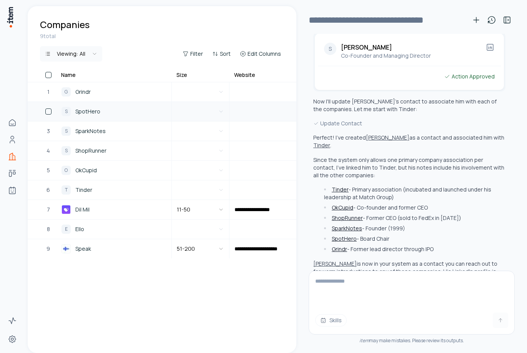
click at [95, 115] on span "SpotHero" at bounding box center [87, 111] width 25 height 8
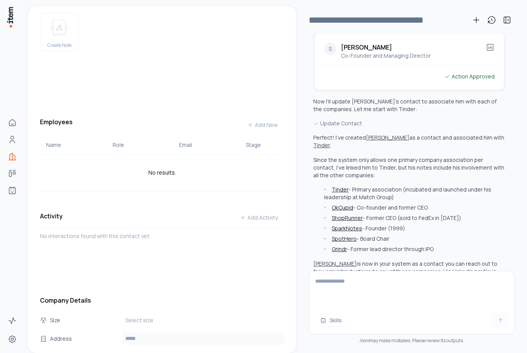
scroll to position [95, 0]
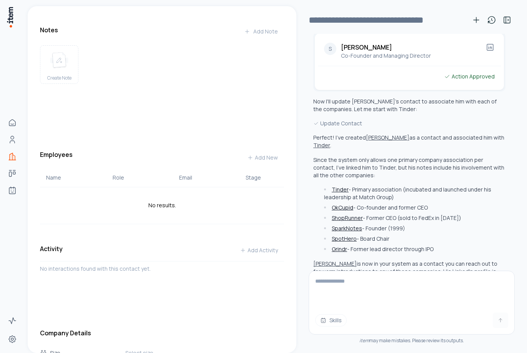
click at [350, 285] on textarea at bounding box center [409, 288] width 200 height 35
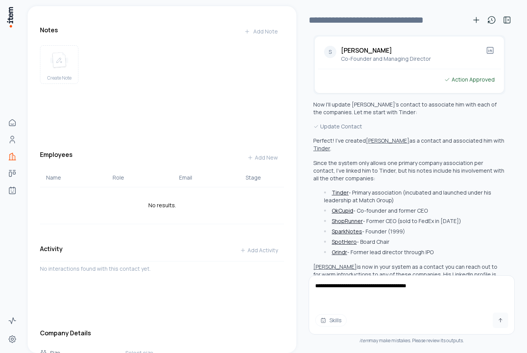
type textarea "**********"
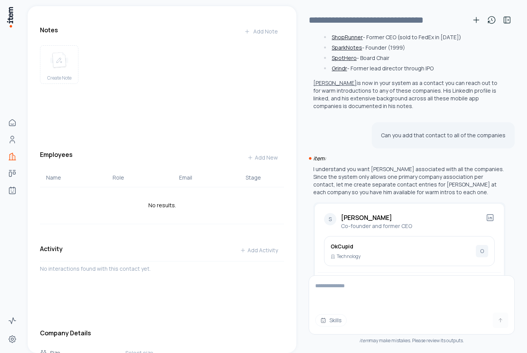
scroll to position [2101, 0]
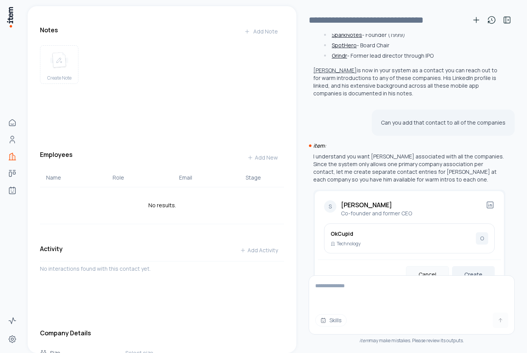
click at [424, 266] on button "Cancel" at bounding box center [427, 274] width 43 height 17
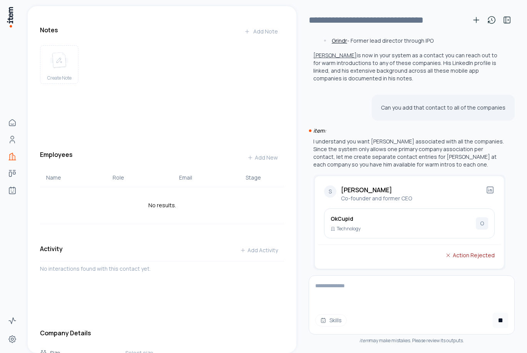
scroll to position [2119, 0]
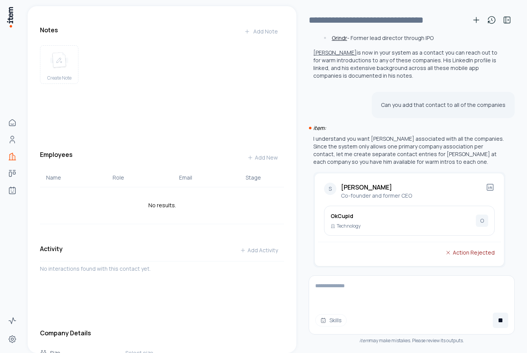
click at [499, 323] on button at bounding box center [500, 320] width 15 height 15
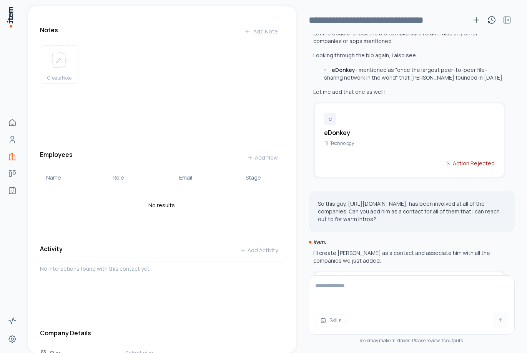
scroll to position [103, 0]
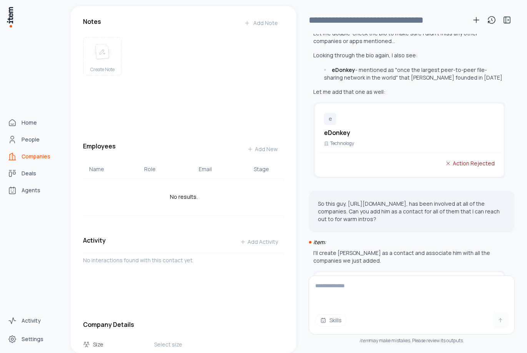
click at [11, 155] on icon "Companies" at bounding box center [12, 156] width 9 height 9
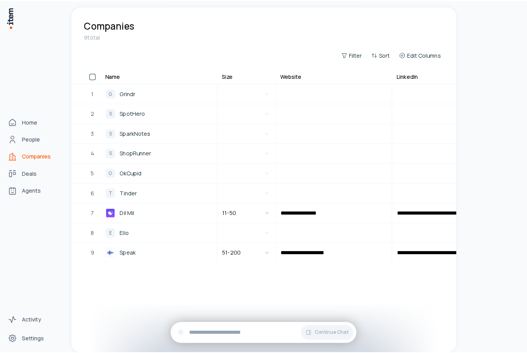
scroll to position [19056, 0]
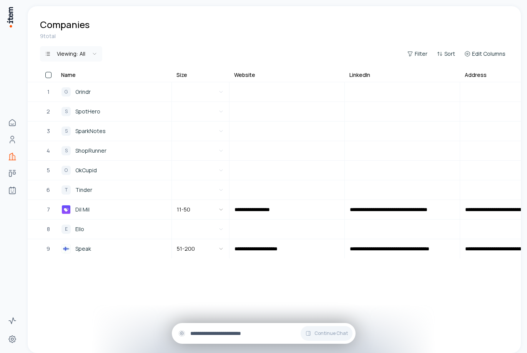
click at [216, 335] on input "text" at bounding box center [269, 333] width 159 height 8
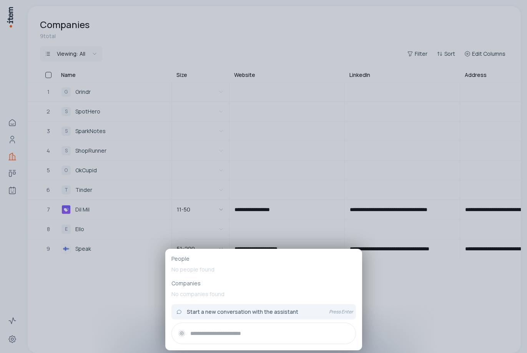
click at [99, 260] on div at bounding box center [263, 176] width 527 height 353
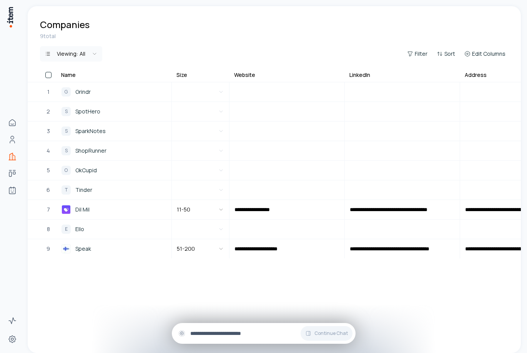
click at [216, 333] on input "text" at bounding box center [269, 333] width 159 height 8
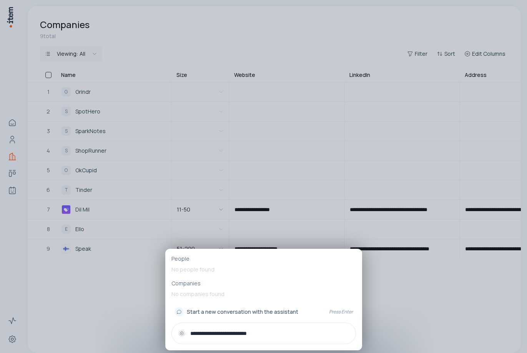
paste input "**********"
type input "**********"
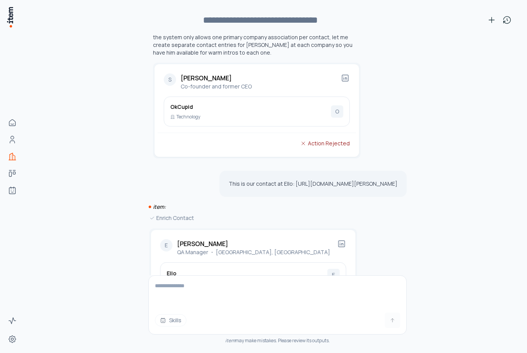
scroll to position [2208, 0]
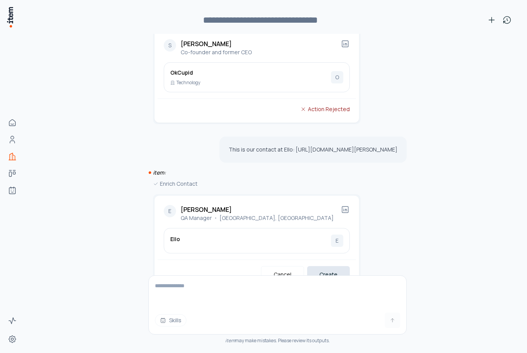
click at [321, 266] on button "Create" at bounding box center [328, 274] width 43 height 17
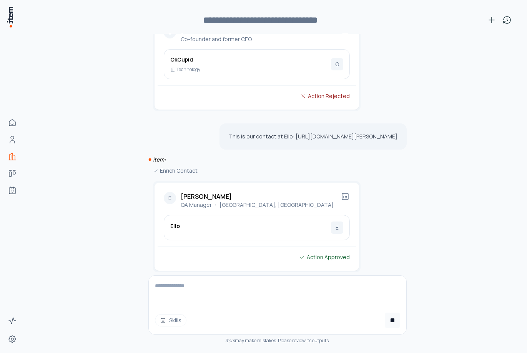
scroll to position [2251, 0]
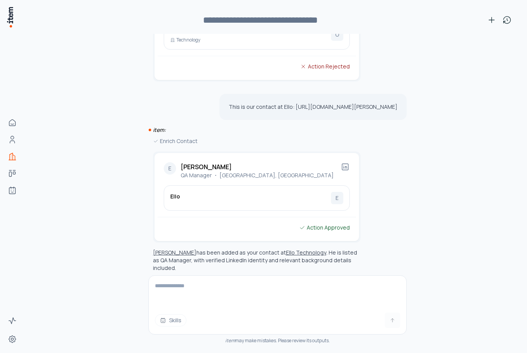
drag, startPoint x: 214, startPoint y: 239, endPoint x: 215, endPoint y: 251, distance: 12.0
click at [215, 251] on div "Eliachim Ongaro has been added as your contact at Ello Technology . He is liste…" at bounding box center [257, 271] width 208 height 45
click at [216, 278] on p "If you need to reach out for a warm introduction or further engagement, his pro…" at bounding box center [257, 285] width 208 height 15
click at [202, 278] on p "If you need to reach out for a warm introduction or further engagement, his pro…" at bounding box center [257, 285] width 208 height 15
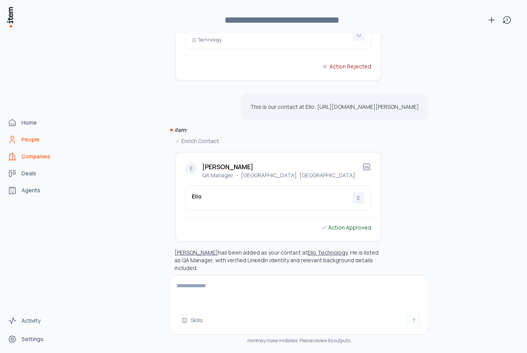
click at [17, 133] on link "People" at bounding box center [34, 139] width 58 height 15
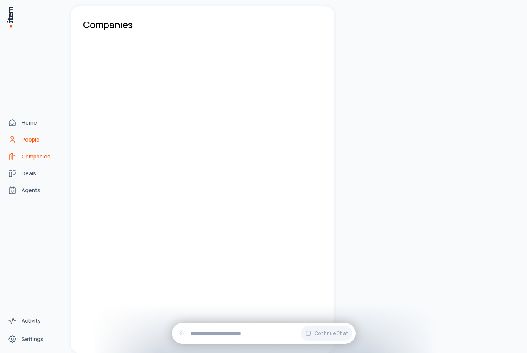
scroll to position [28649, 0]
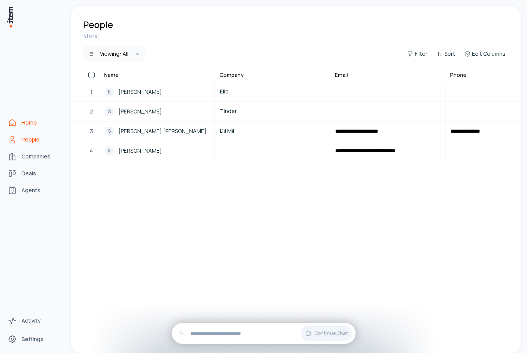
click at [19, 122] on link "Home" at bounding box center [34, 122] width 58 height 15
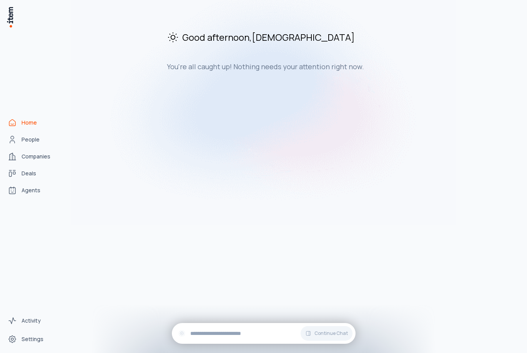
click at [407, 93] on div "Good afternoon , [PERSON_NAME] You're all caught up! Nothing needs your attenti…" at bounding box center [296, 51] width 450 height 90
click at [33, 170] on span "Deals" at bounding box center [29, 174] width 15 height 8
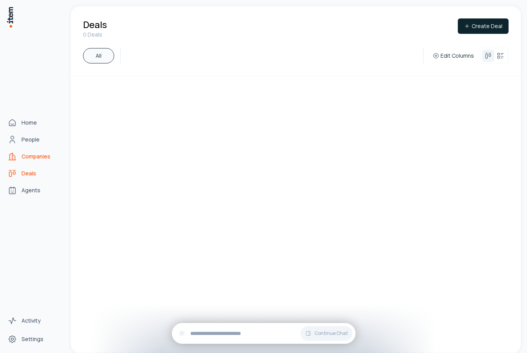
click at [32, 162] on link "Companies" at bounding box center [34, 156] width 58 height 15
